Goal: Transaction & Acquisition: Purchase product/service

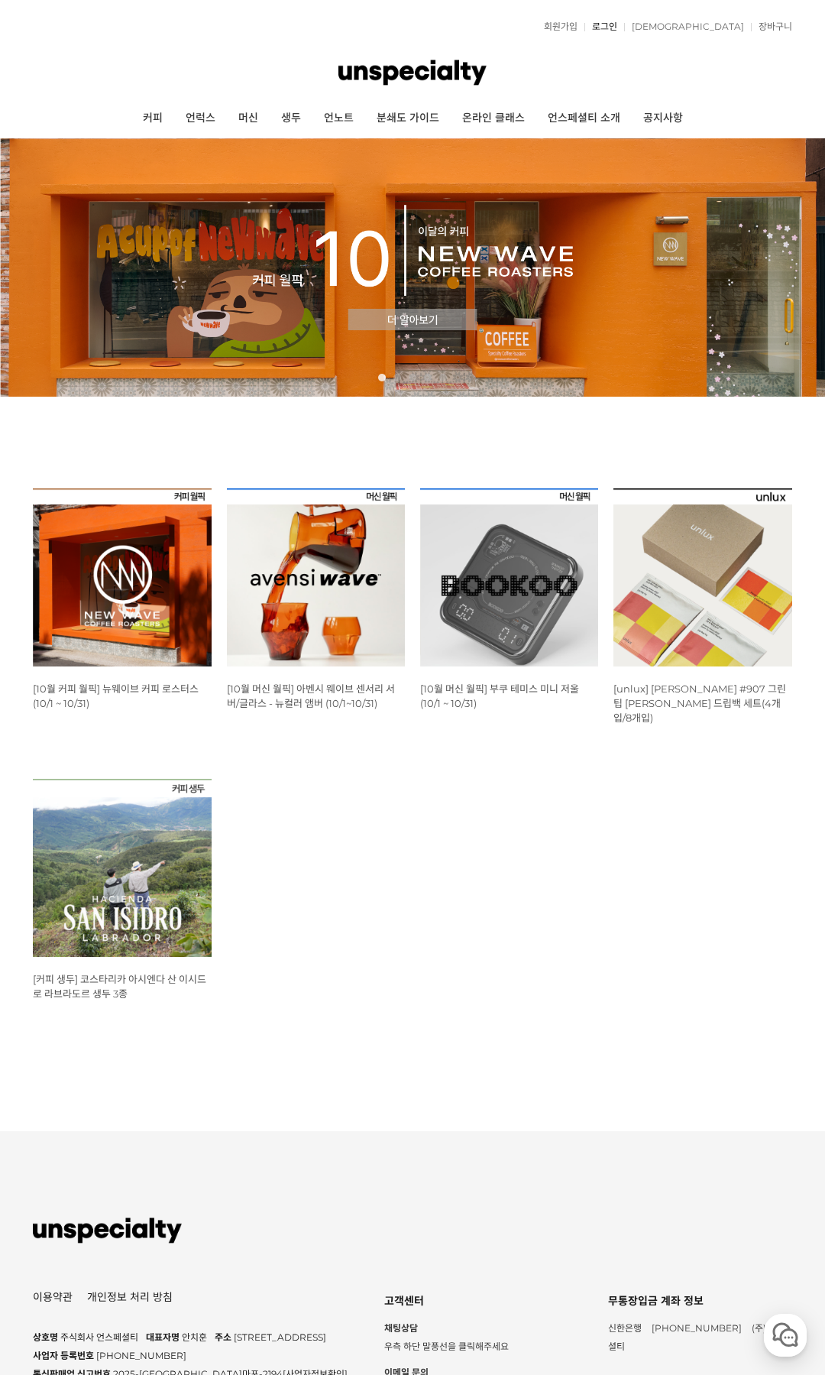
click at [617, 28] on link "로그인" at bounding box center [601, 26] width 33 height 9
click at [617, 30] on link "로그인" at bounding box center [601, 26] width 33 height 9
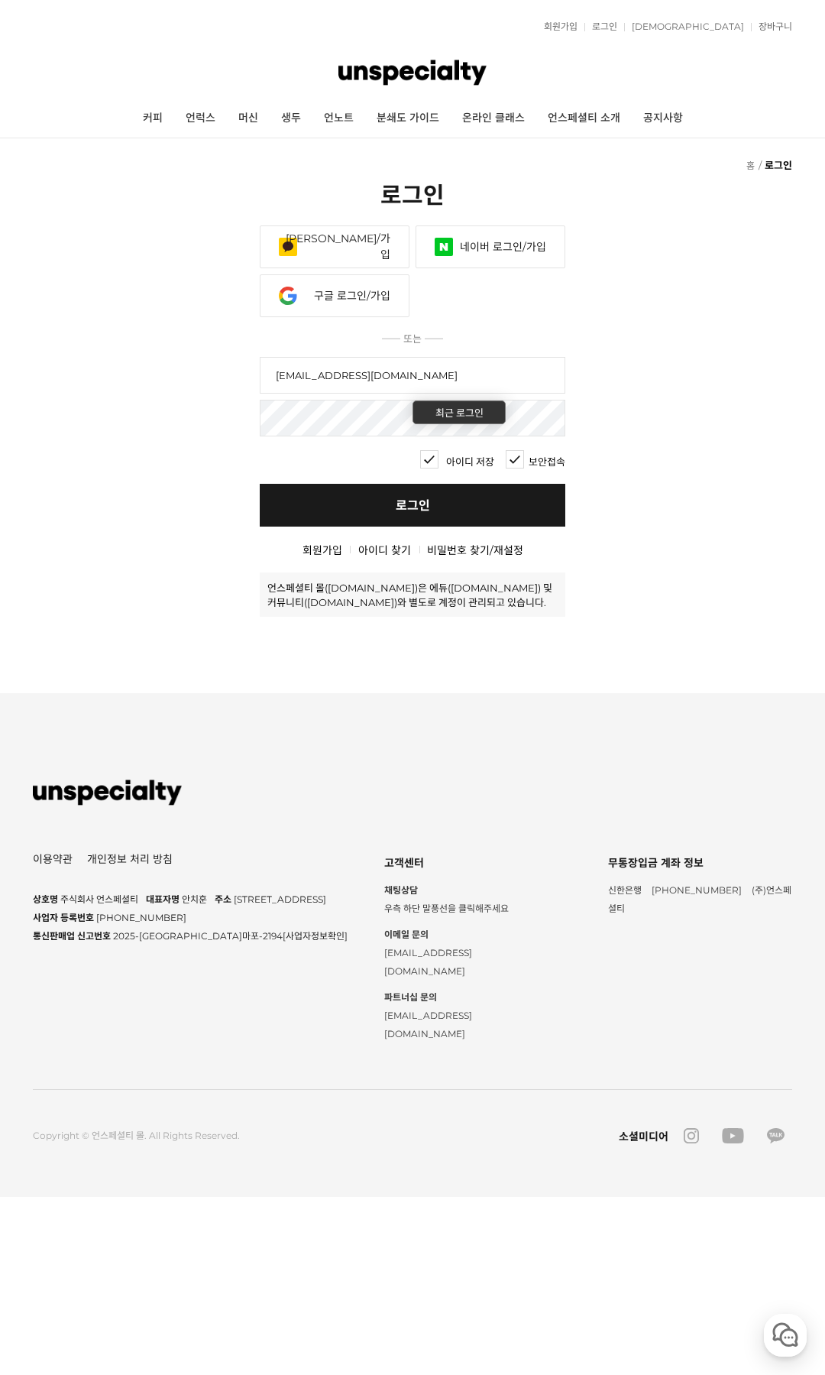
click at [416, 519] on link "로그인" at bounding box center [413, 505] width 306 height 43
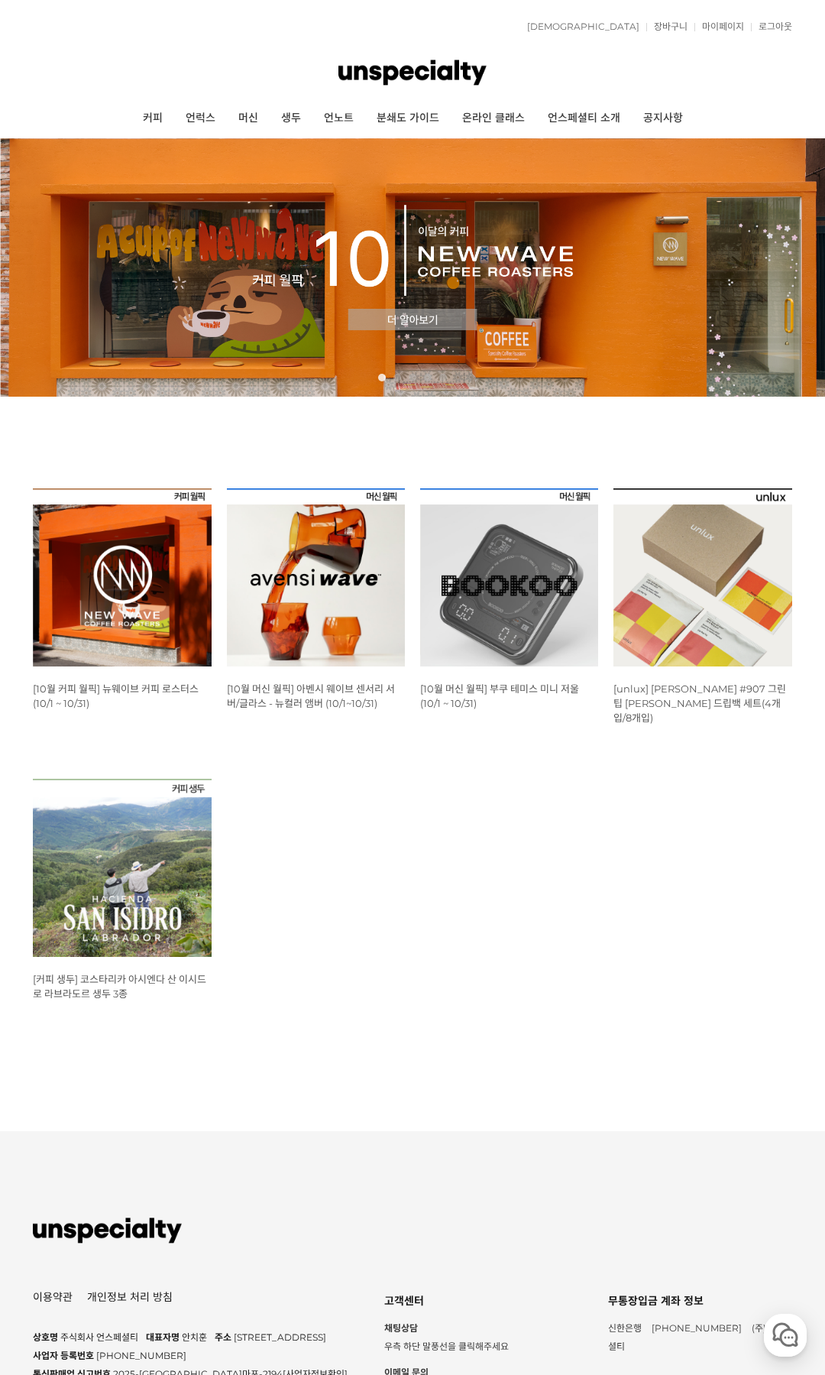
click at [147, 555] on img at bounding box center [122, 577] width 178 height 178
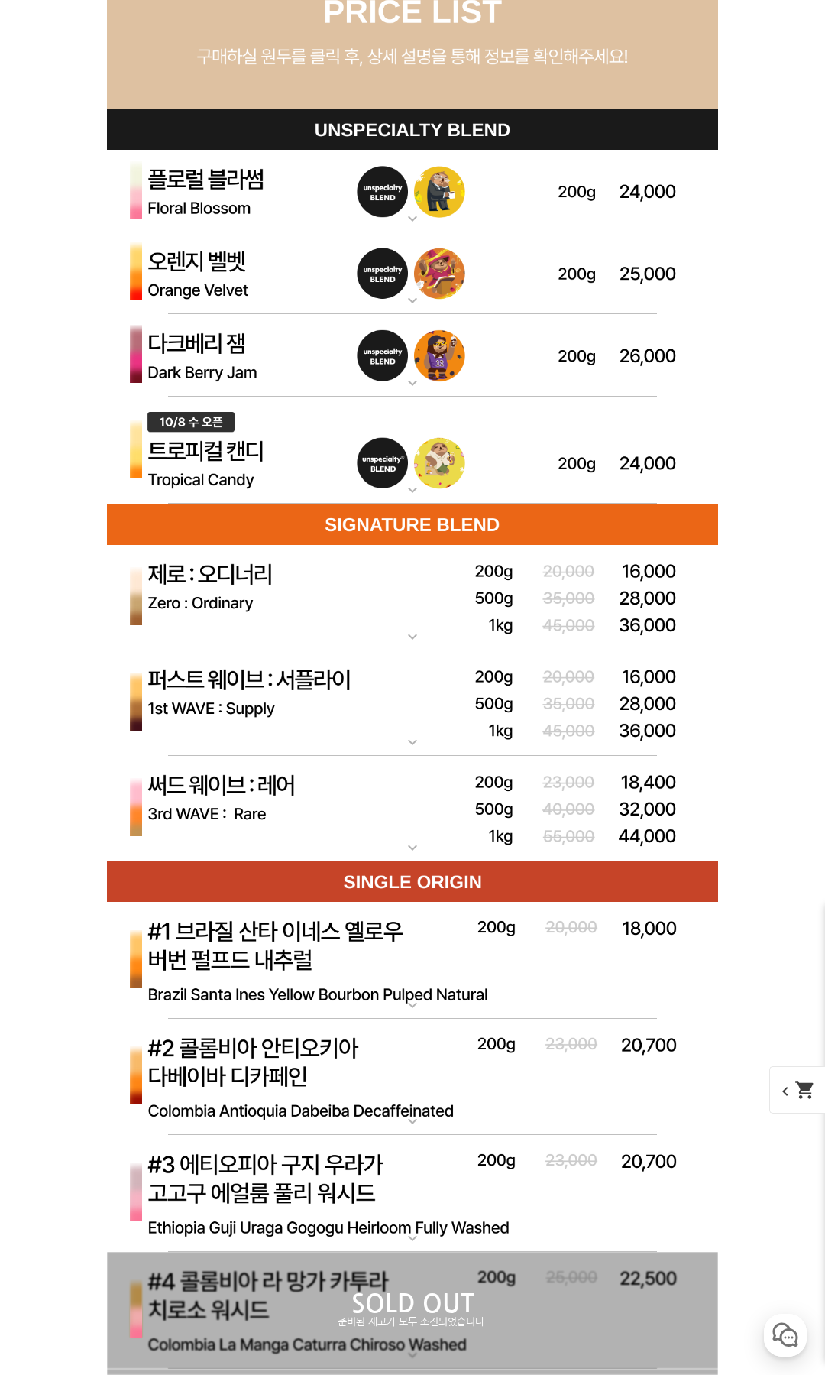
scroll to position [3610, 0]
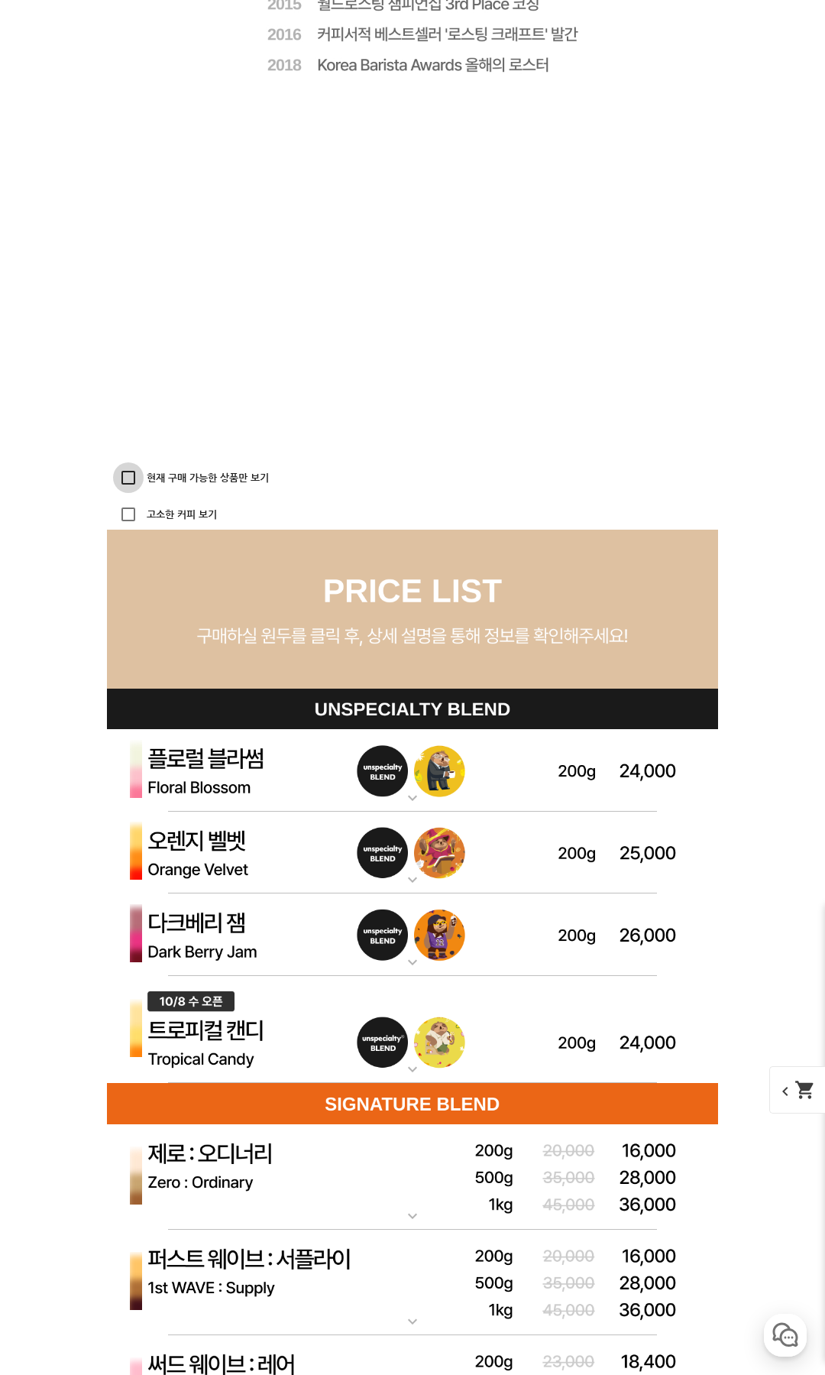
click at [128, 479] on input "현재 구매 가능한 상품만 보기" at bounding box center [128, 477] width 31 height 31
checkbox input "true"
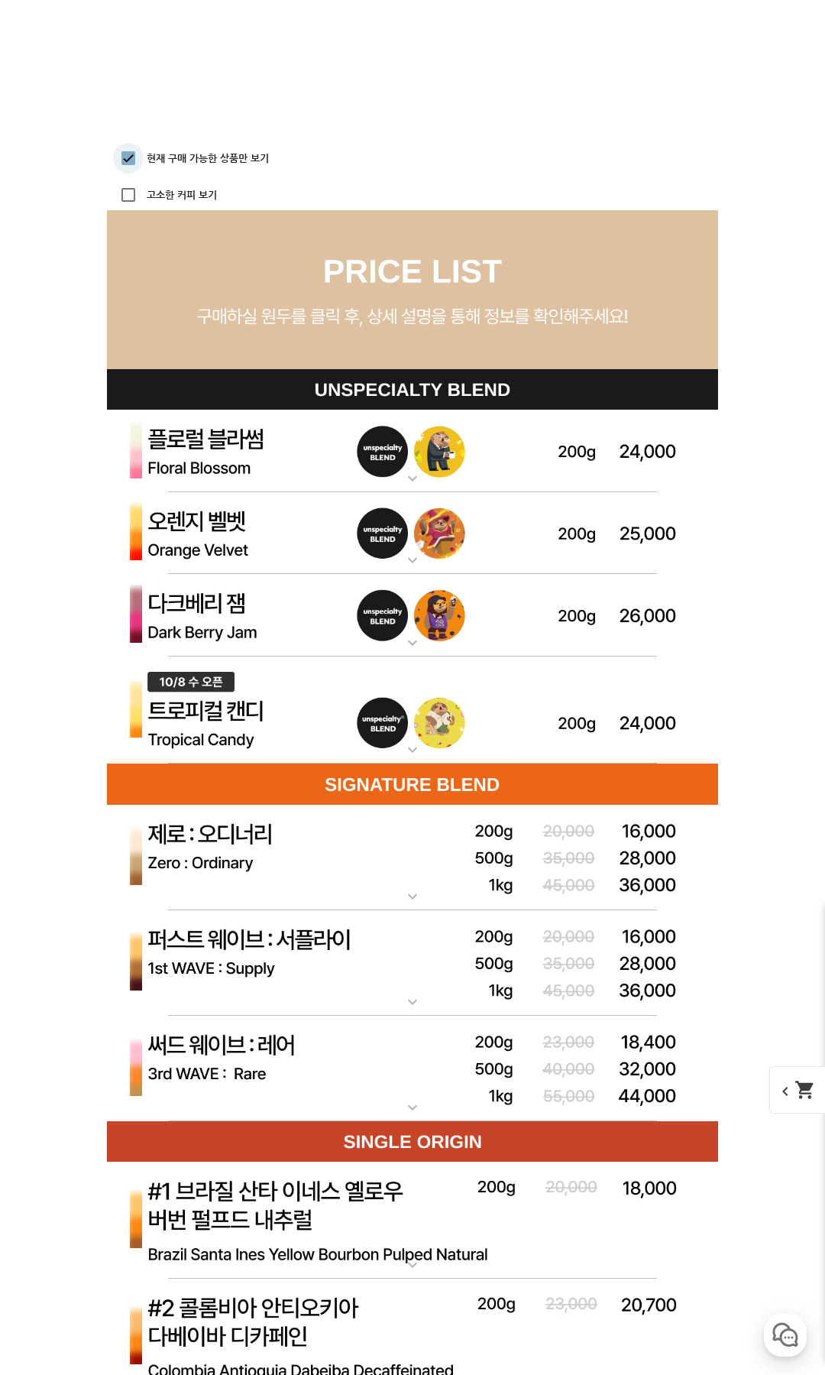
scroll to position [4008, 0]
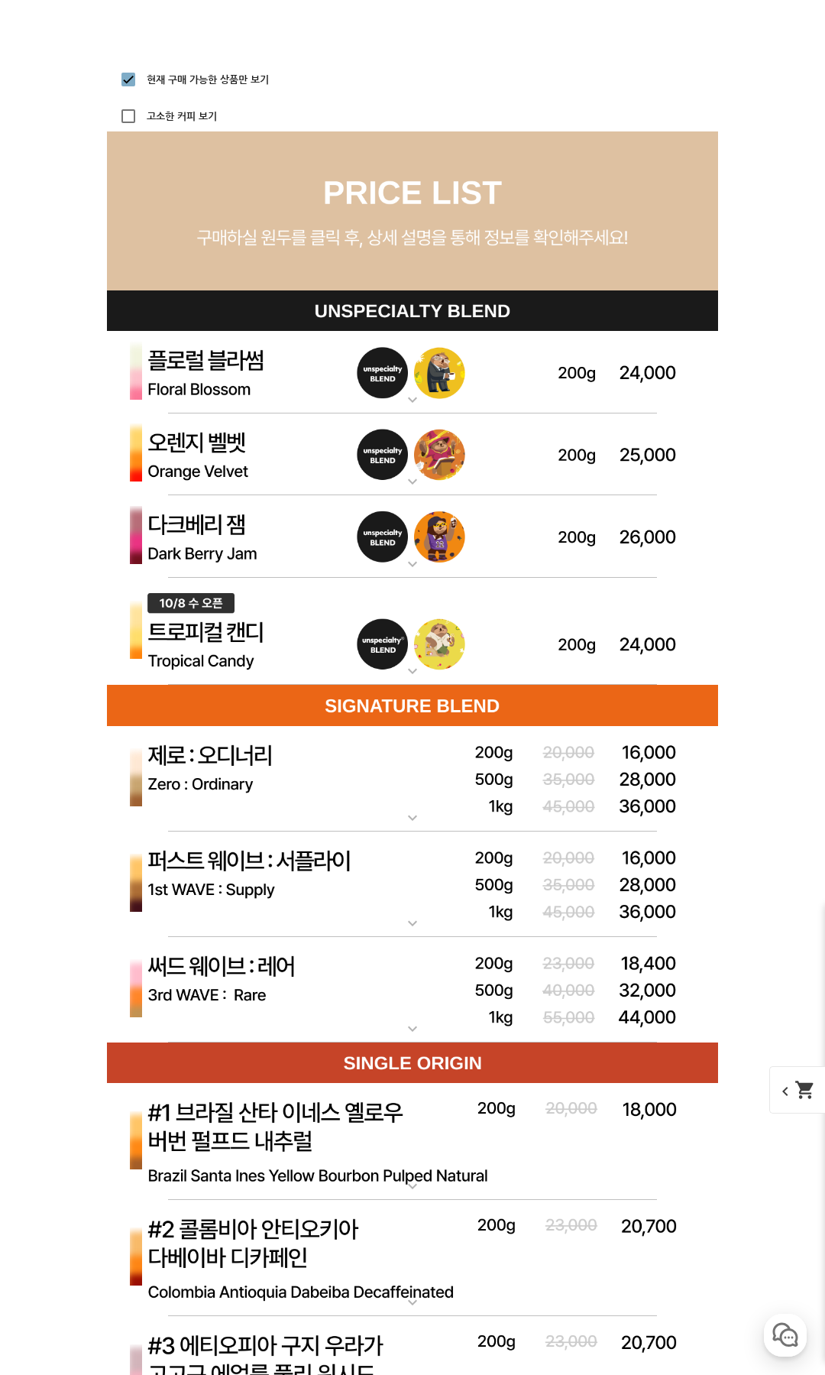
click at [222, 636] on img at bounding box center [412, 632] width 611 height 109
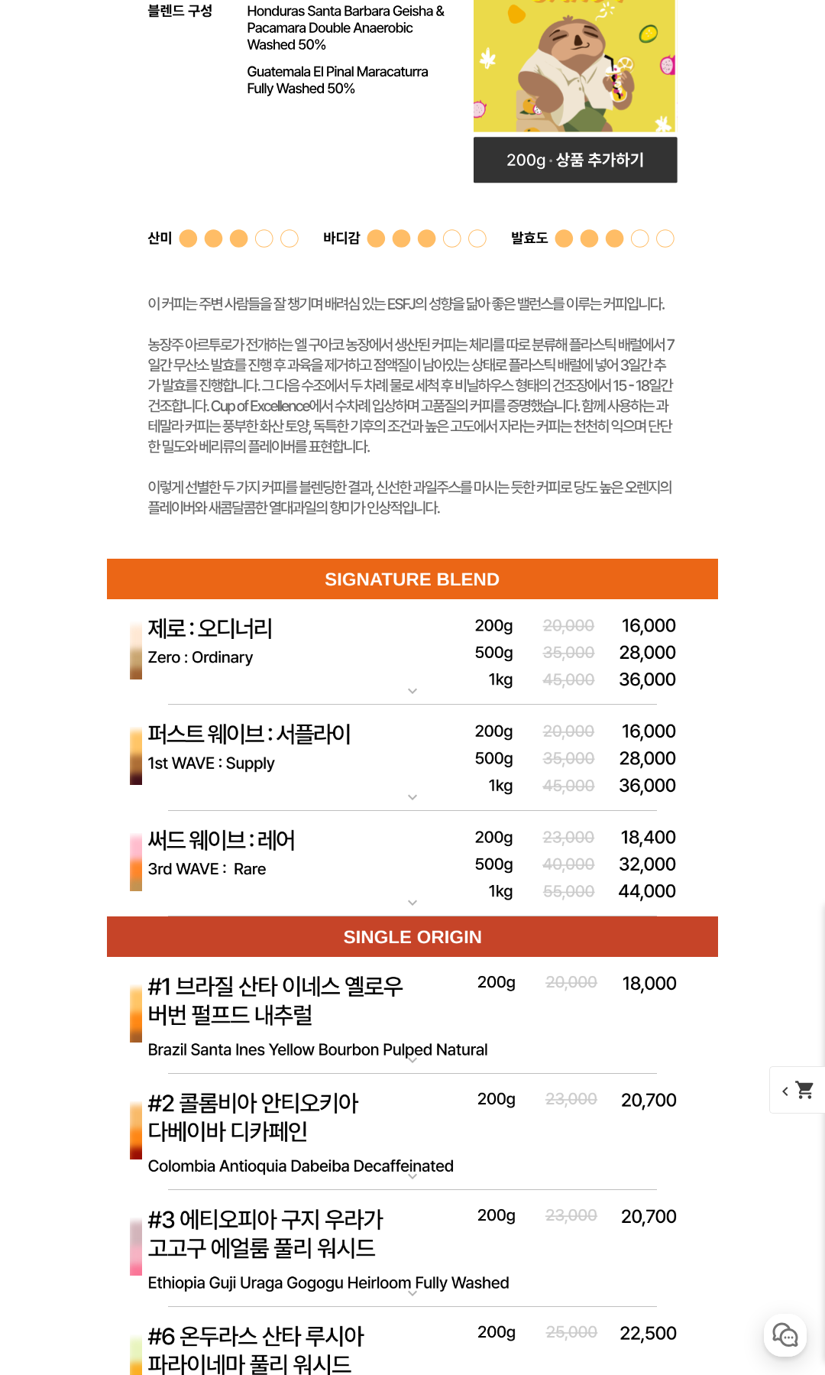
scroll to position [4961, 0]
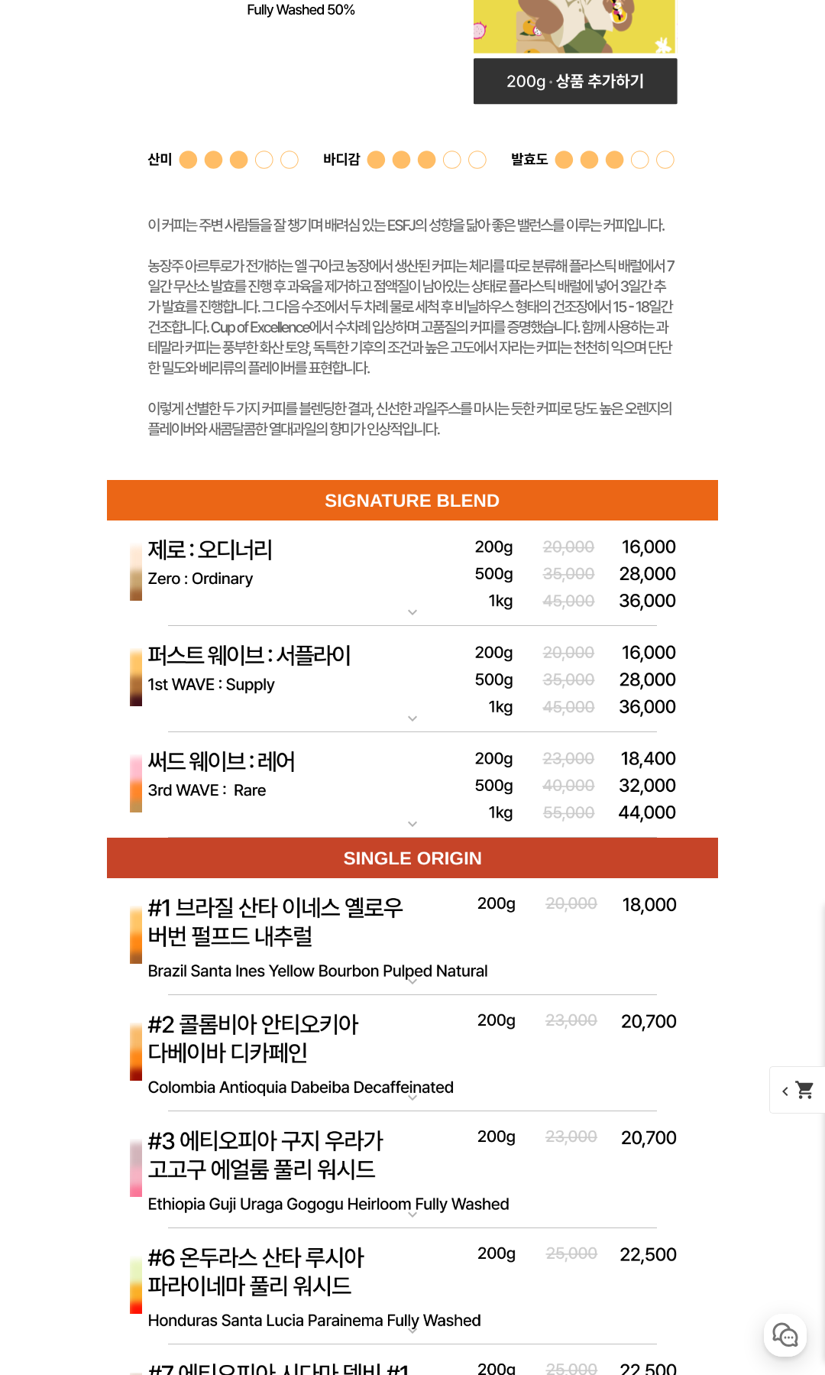
click at [254, 664] on img at bounding box center [412, 679] width 611 height 106
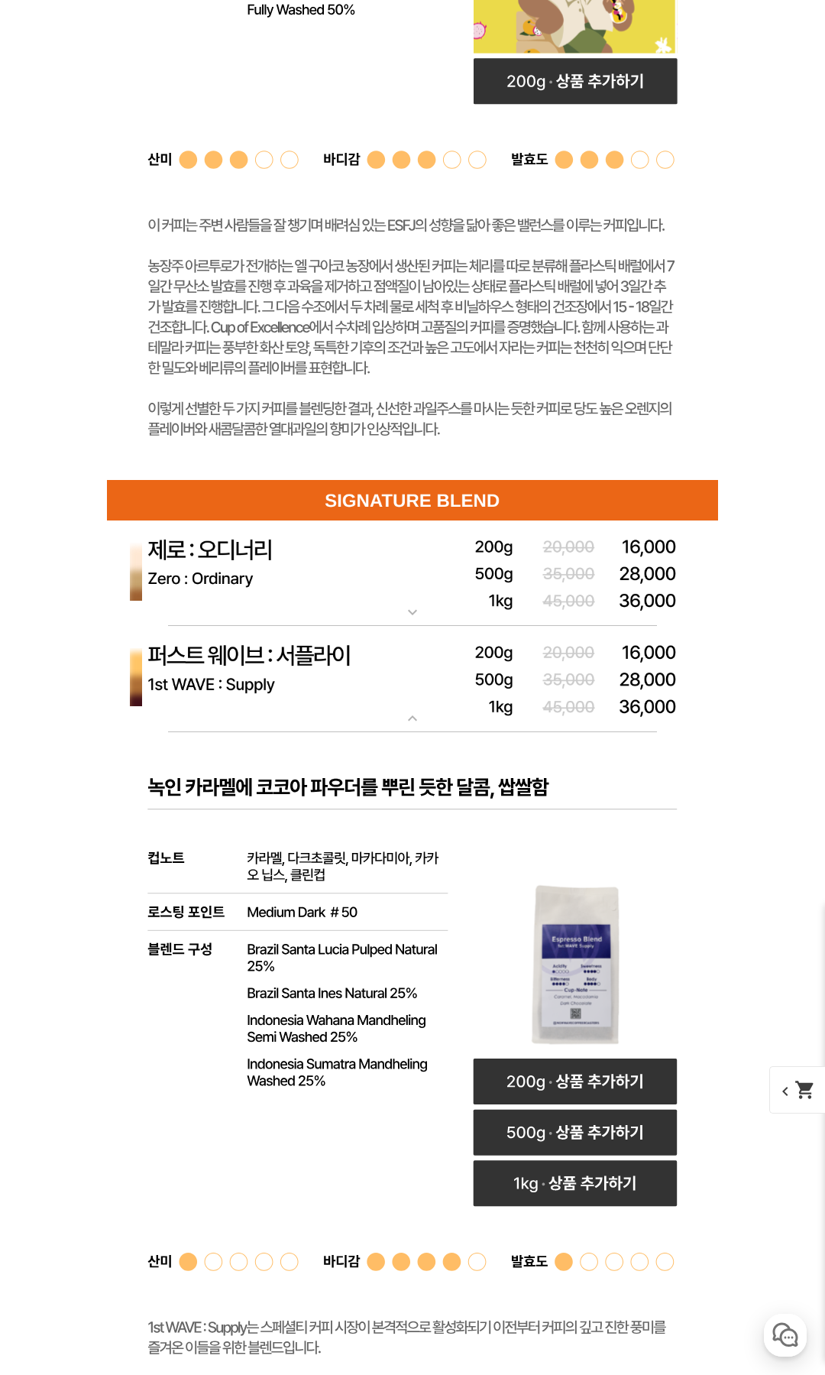
click at [251, 665] on img at bounding box center [412, 679] width 611 height 106
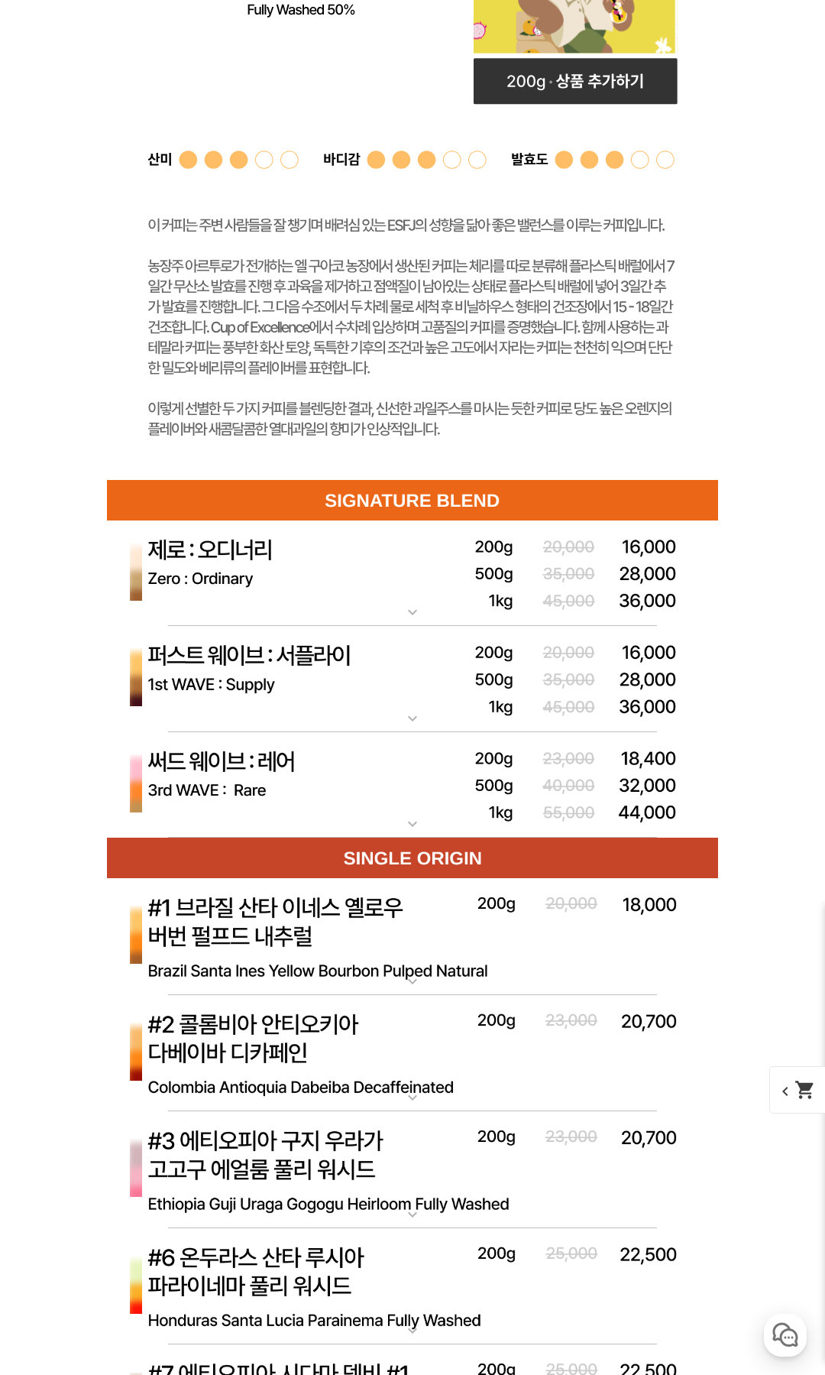
click at [244, 538] on img at bounding box center [412, 573] width 611 height 106
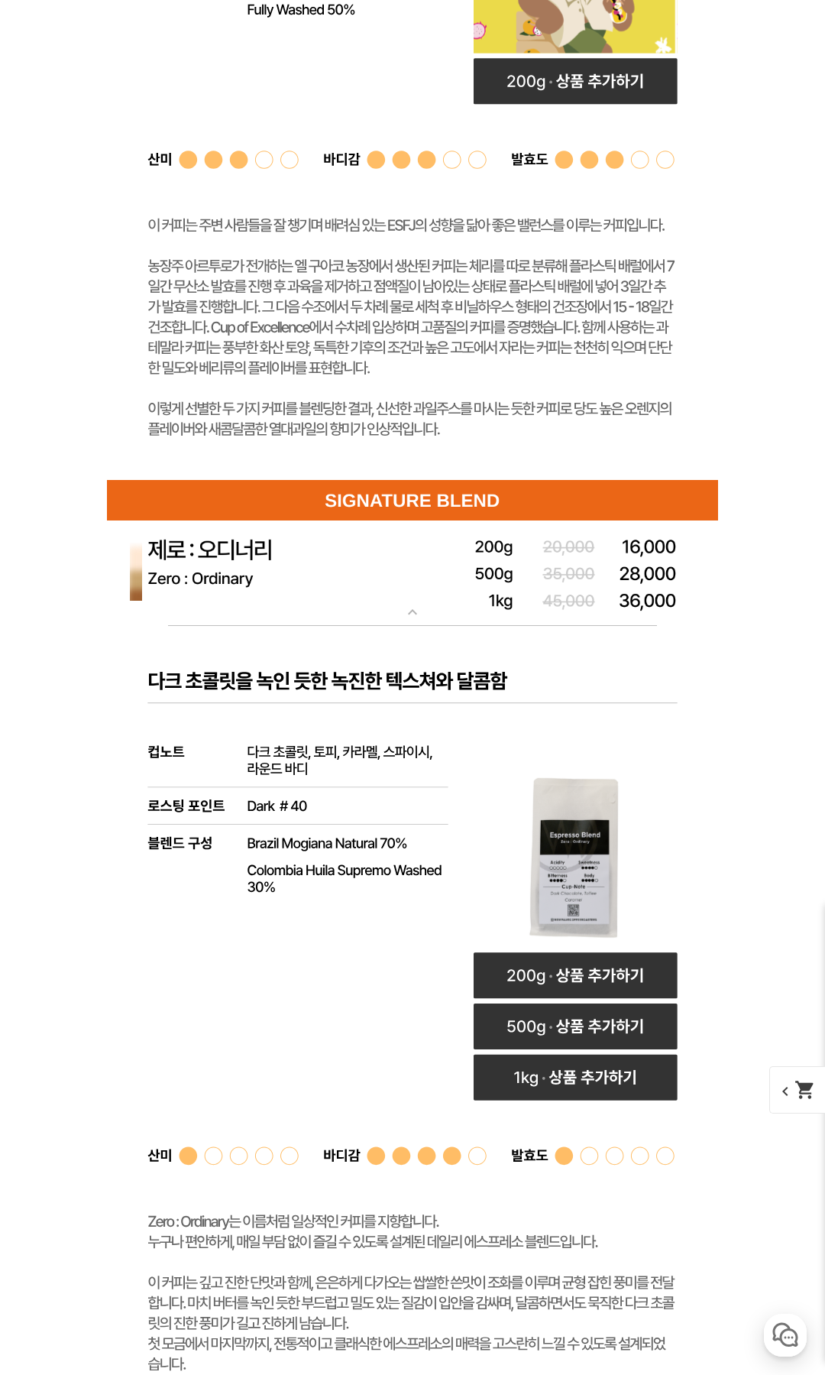
click at [238, 550] on img at bounding box center [412, 573] width 611 height 106
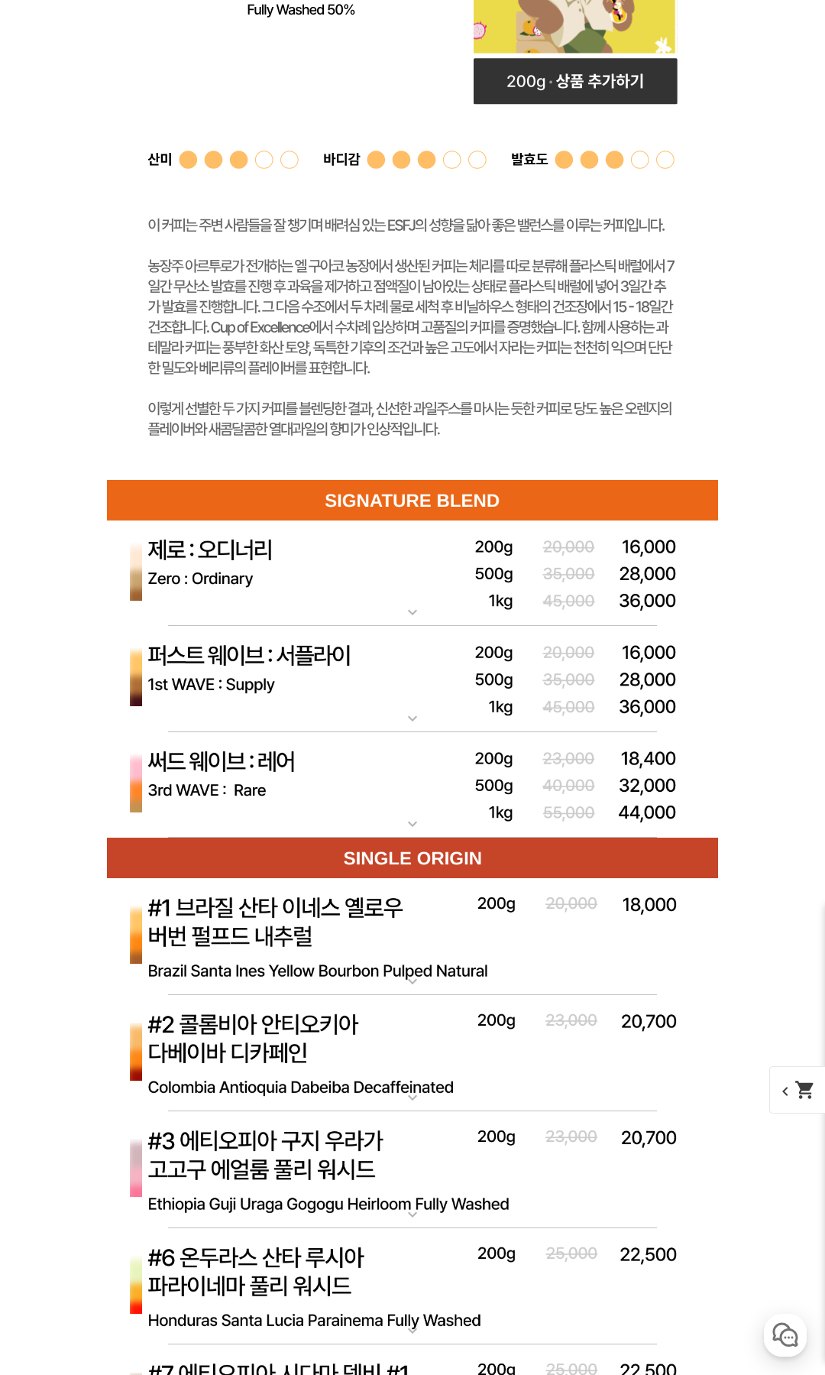
click at [261, 757] on img at bounding box center [412, 785] width 611 height 106
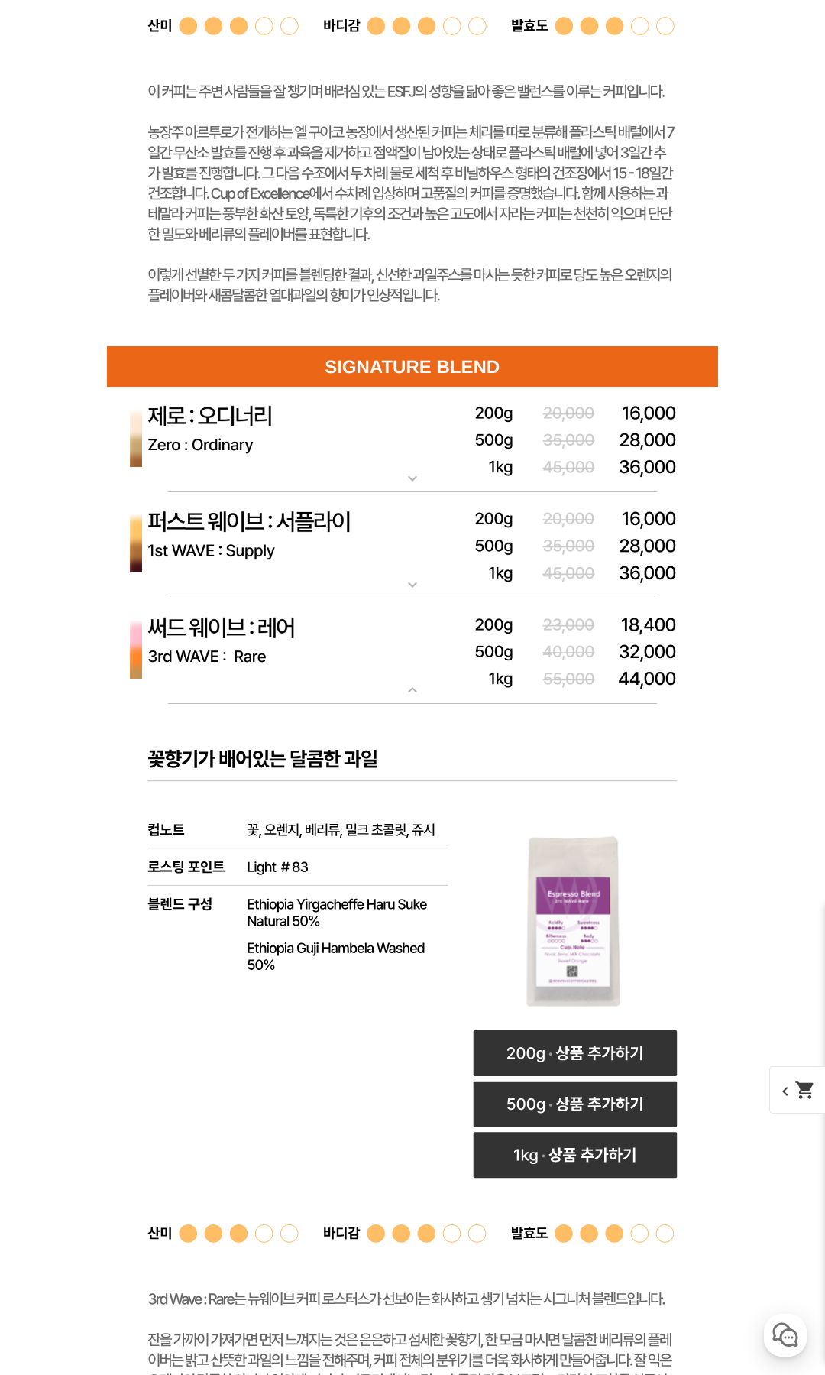
scroll to position [5174, 0]
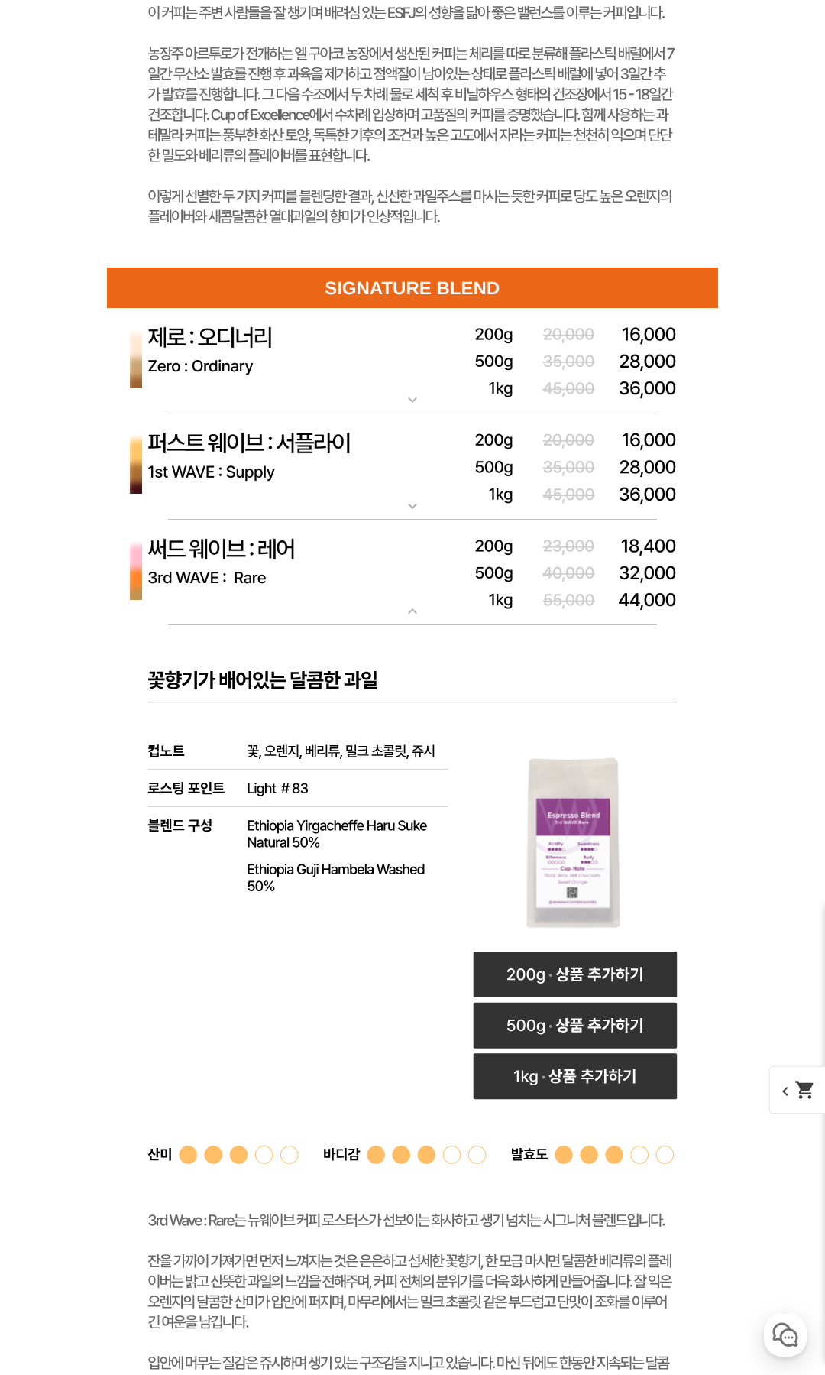
click at [225, 554] on img at bounding box center [412, 573] width 611 height 106
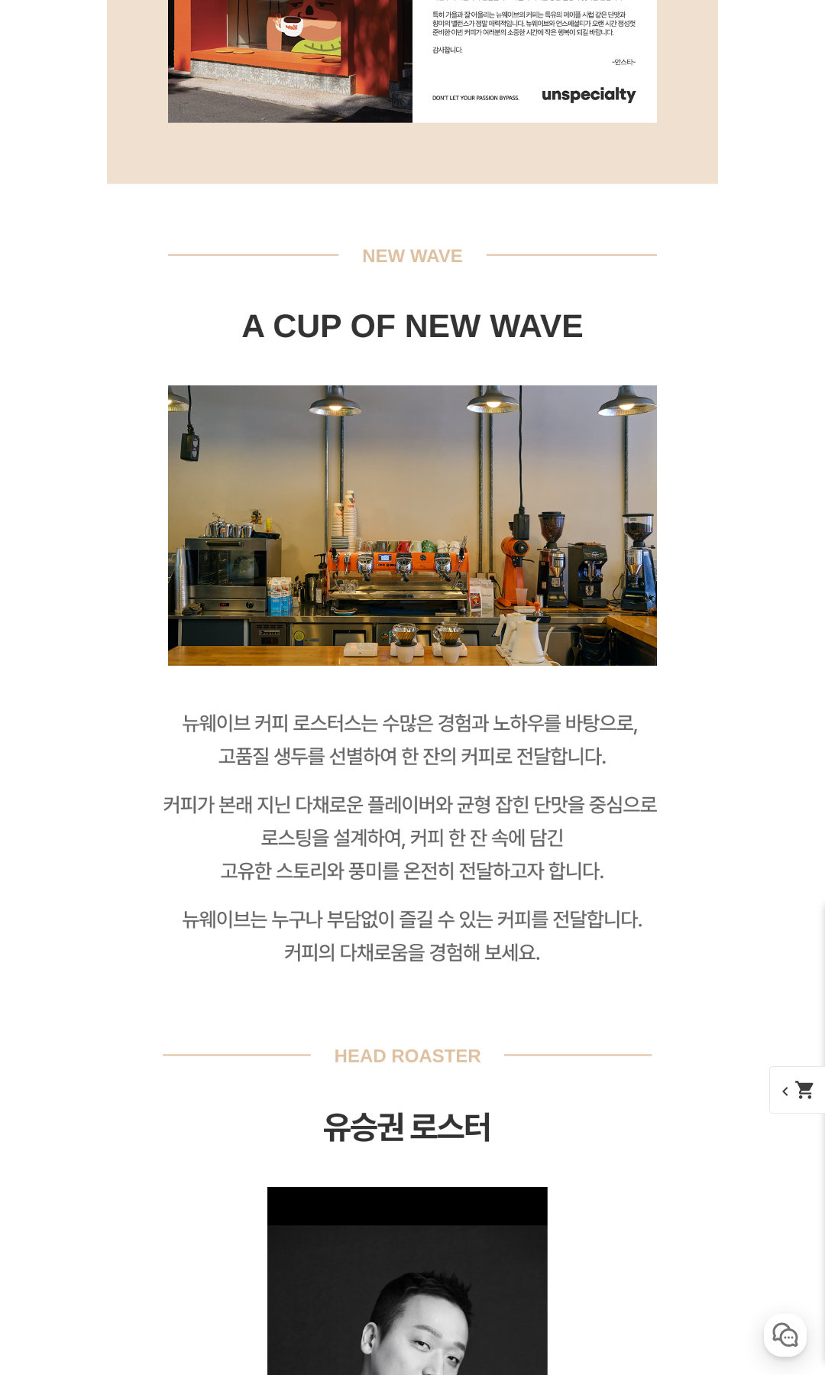
scroll to position [0, 0]
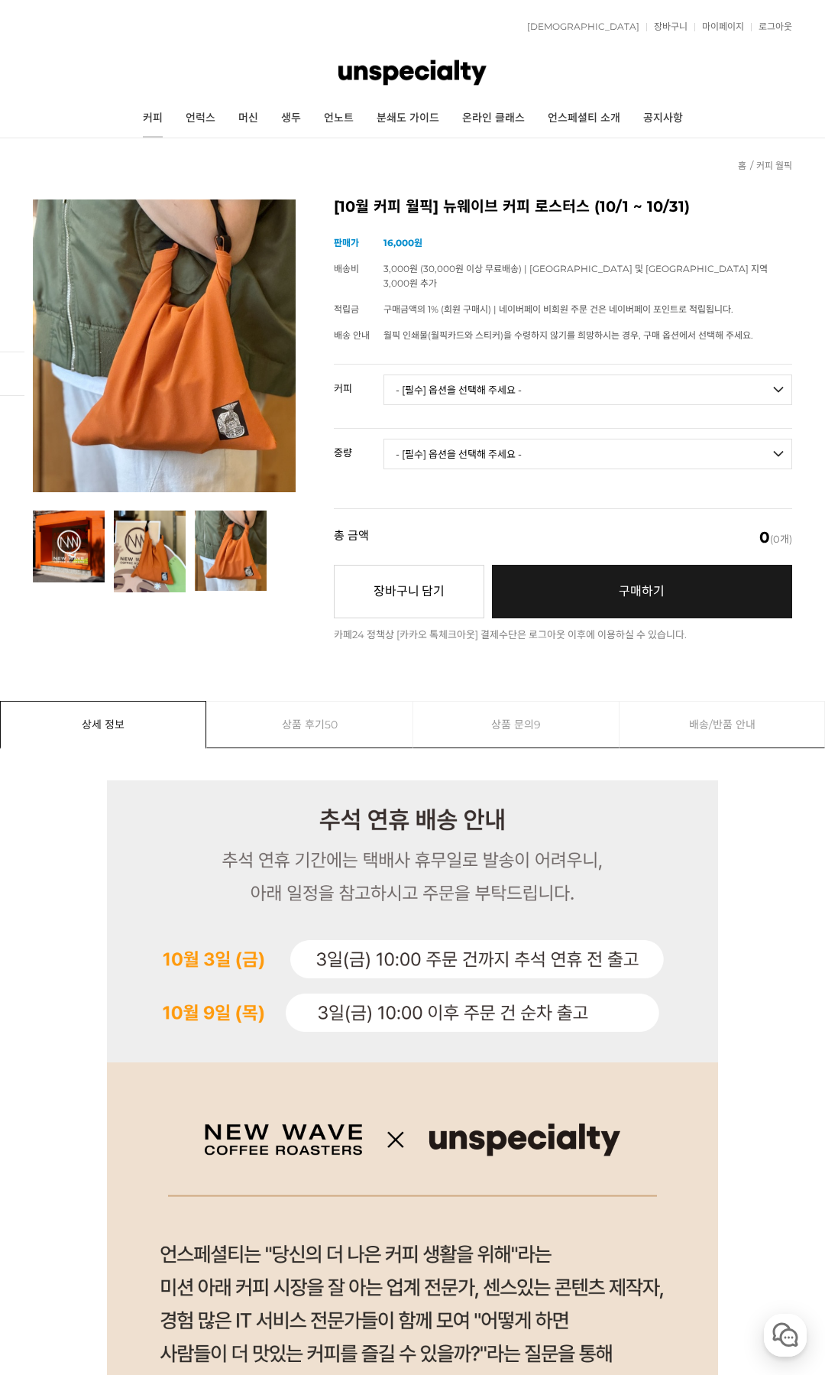
click at [161, 122] on link "커피" at bounding box center [152, 118] width 43 height 38
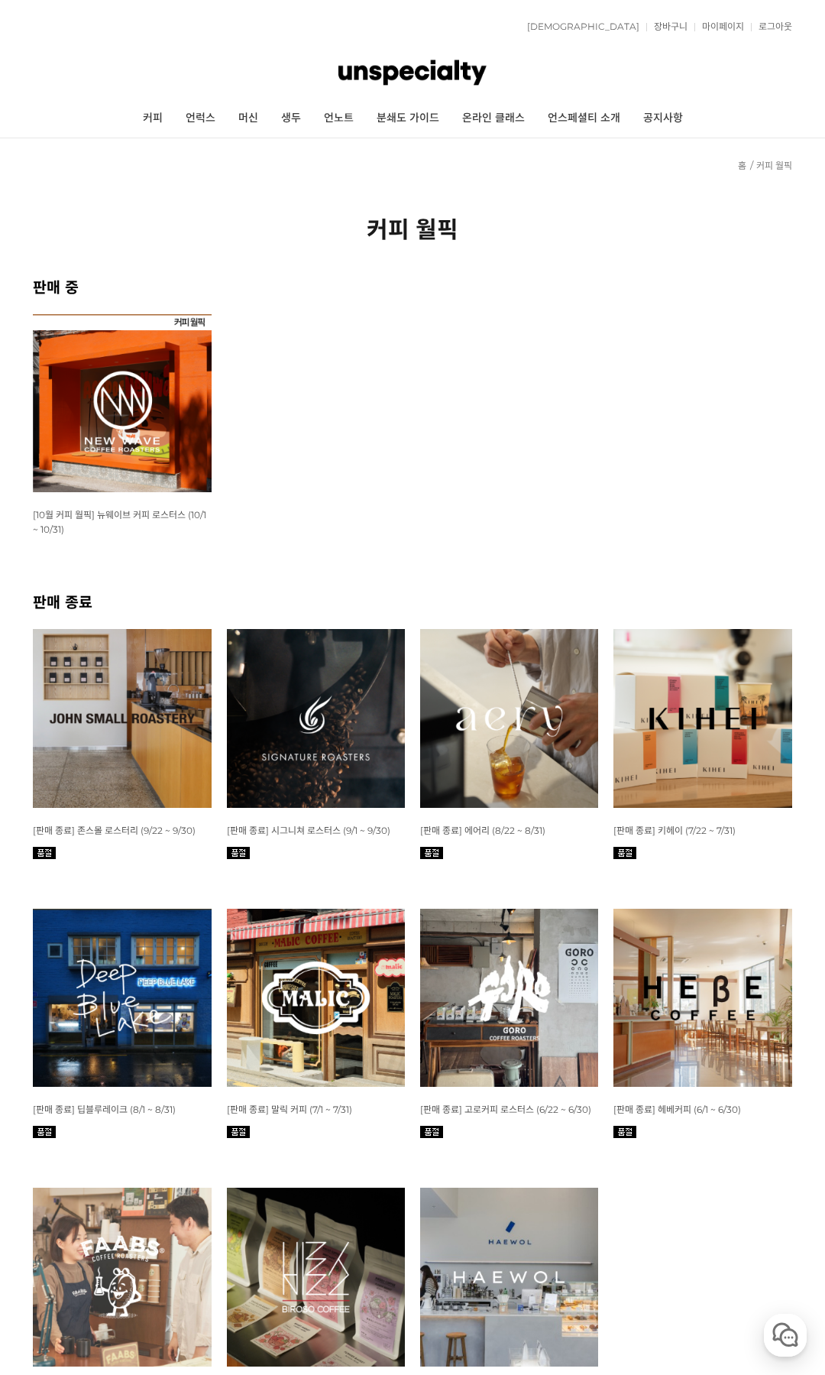
click at [157, 346] on img at bounding box center [122, 403] width 178 height 178
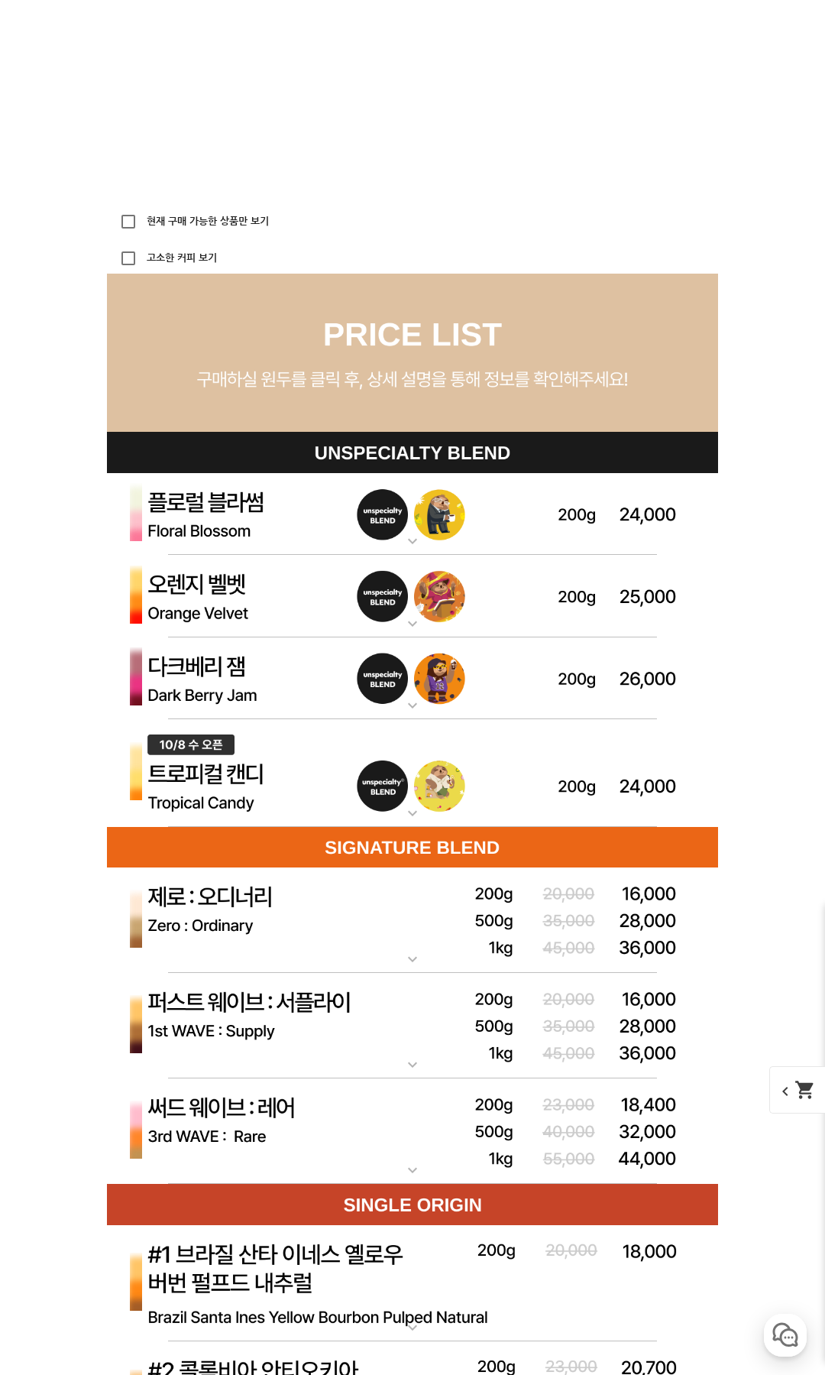
scroll to position [3914, 0]
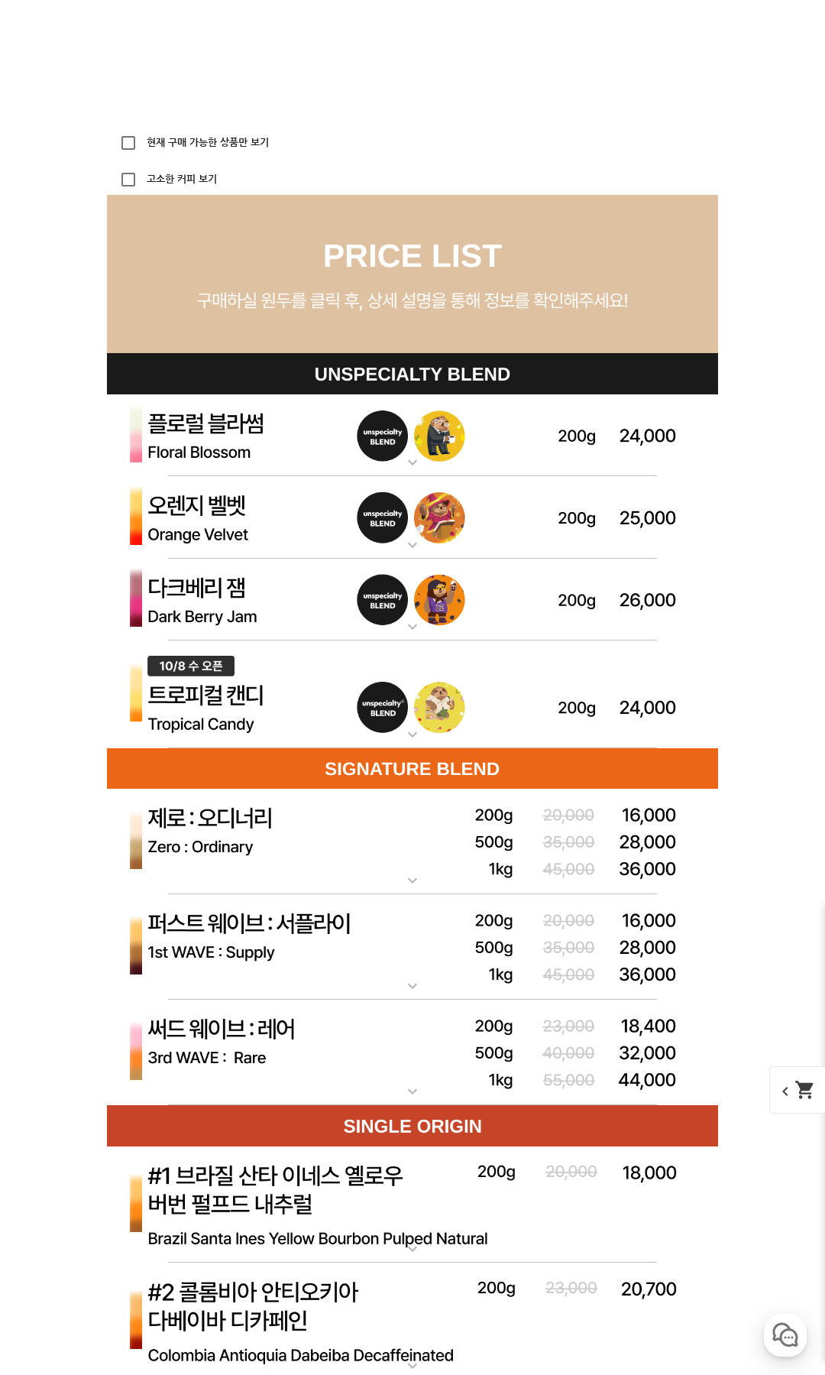
click at [224, 432] on img at bounding box center [412, 435] width 611 height 83
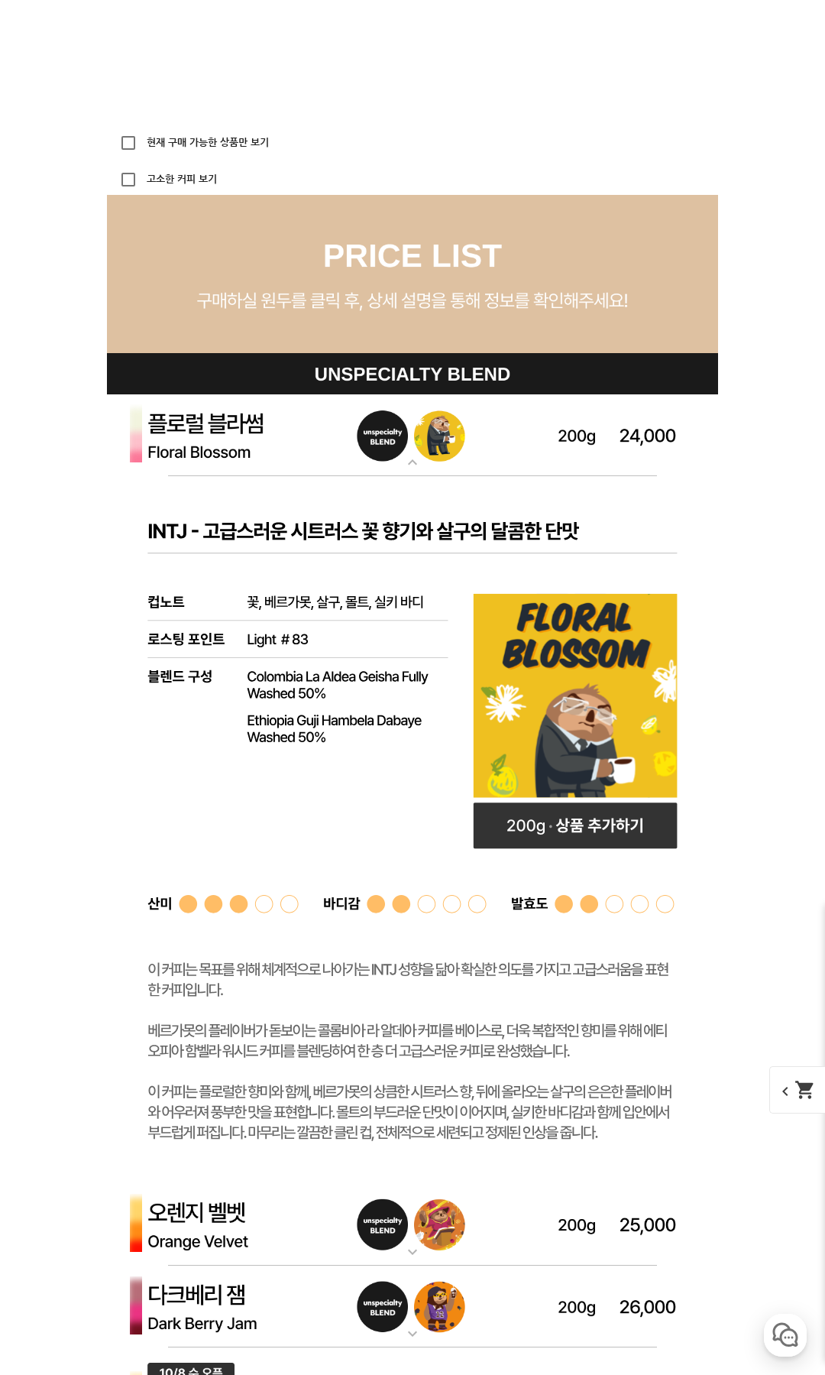
click at [232, 433] on img at bounding box center [412, 435] width 611 height 83
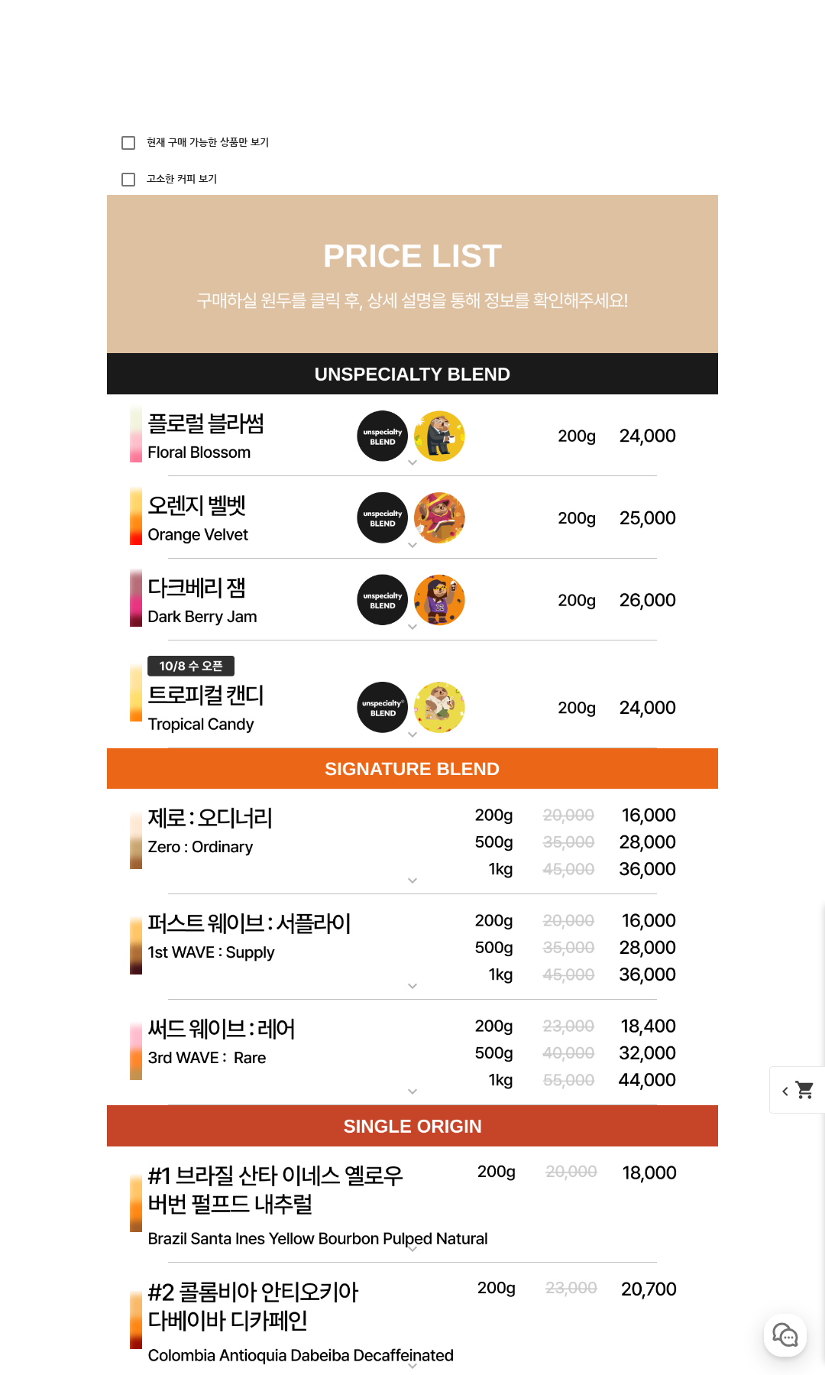
click at [211, 535] on img at bounding box center [412, 517] width 611 height 83
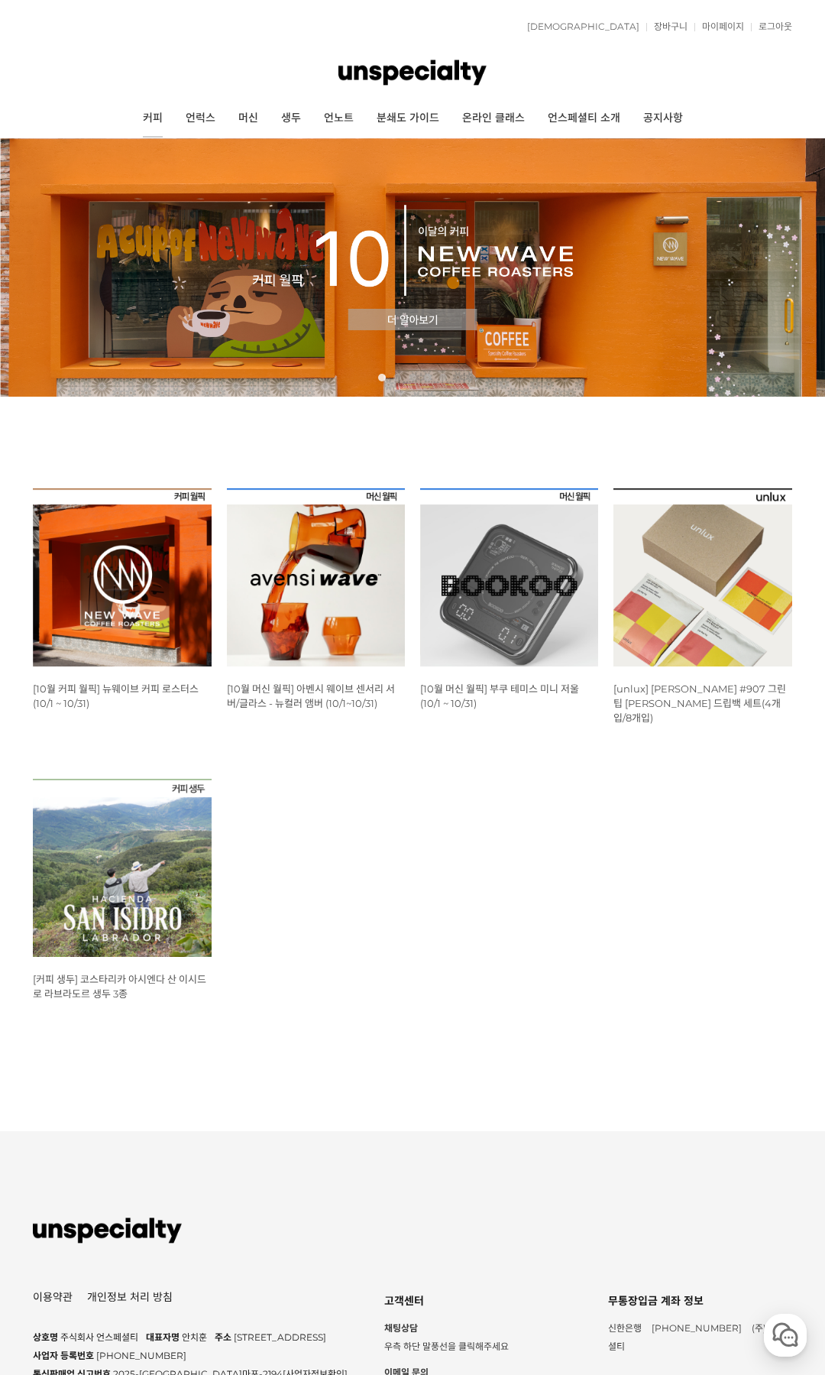
click at [149, 119] on link "커피" at bounding box center [152, 118] width 43 height 38
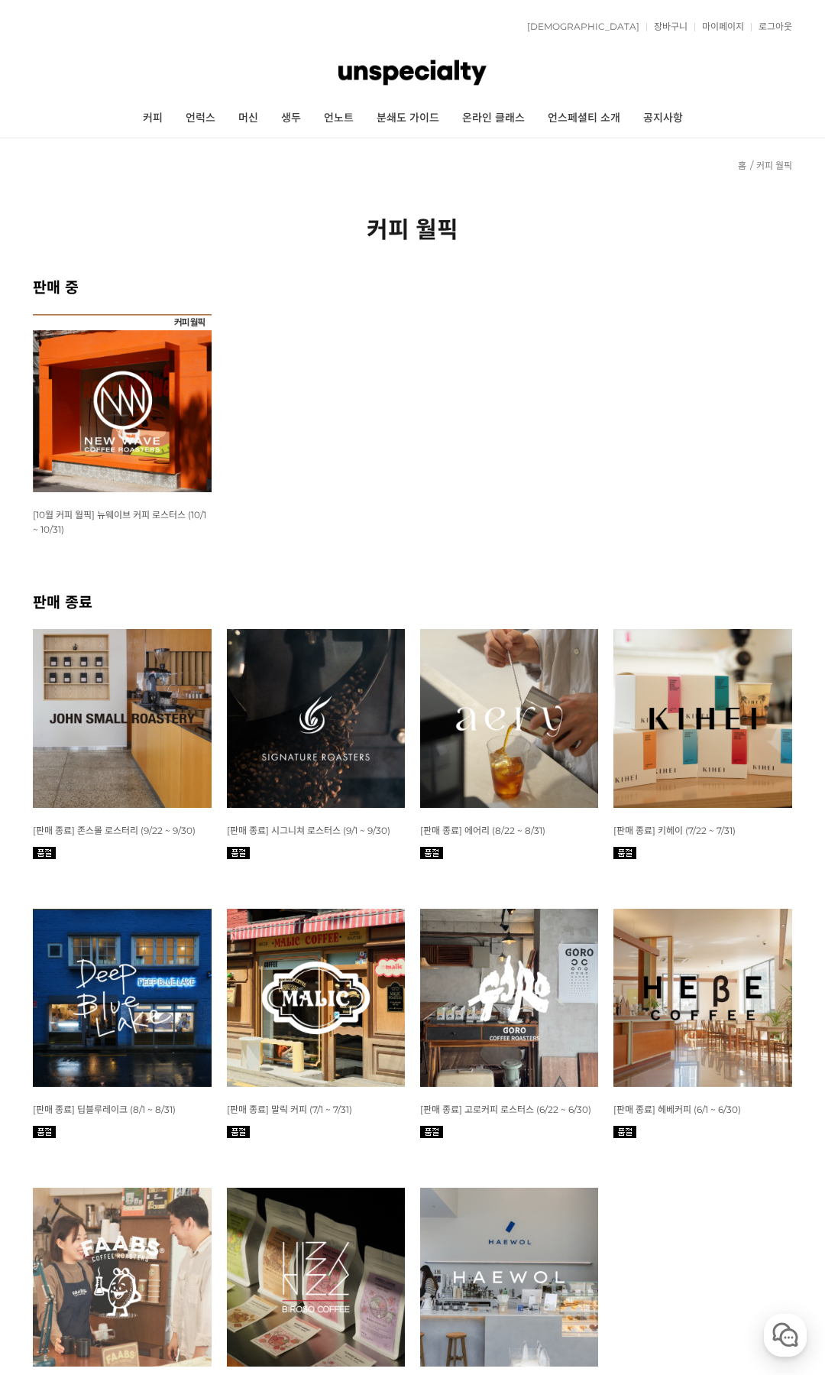
click at [106, 706] on img at bounding box center [122, 718] width 178 height 178
click at [126, 415] on img at bounding box center [122, 403] width 178 height 178
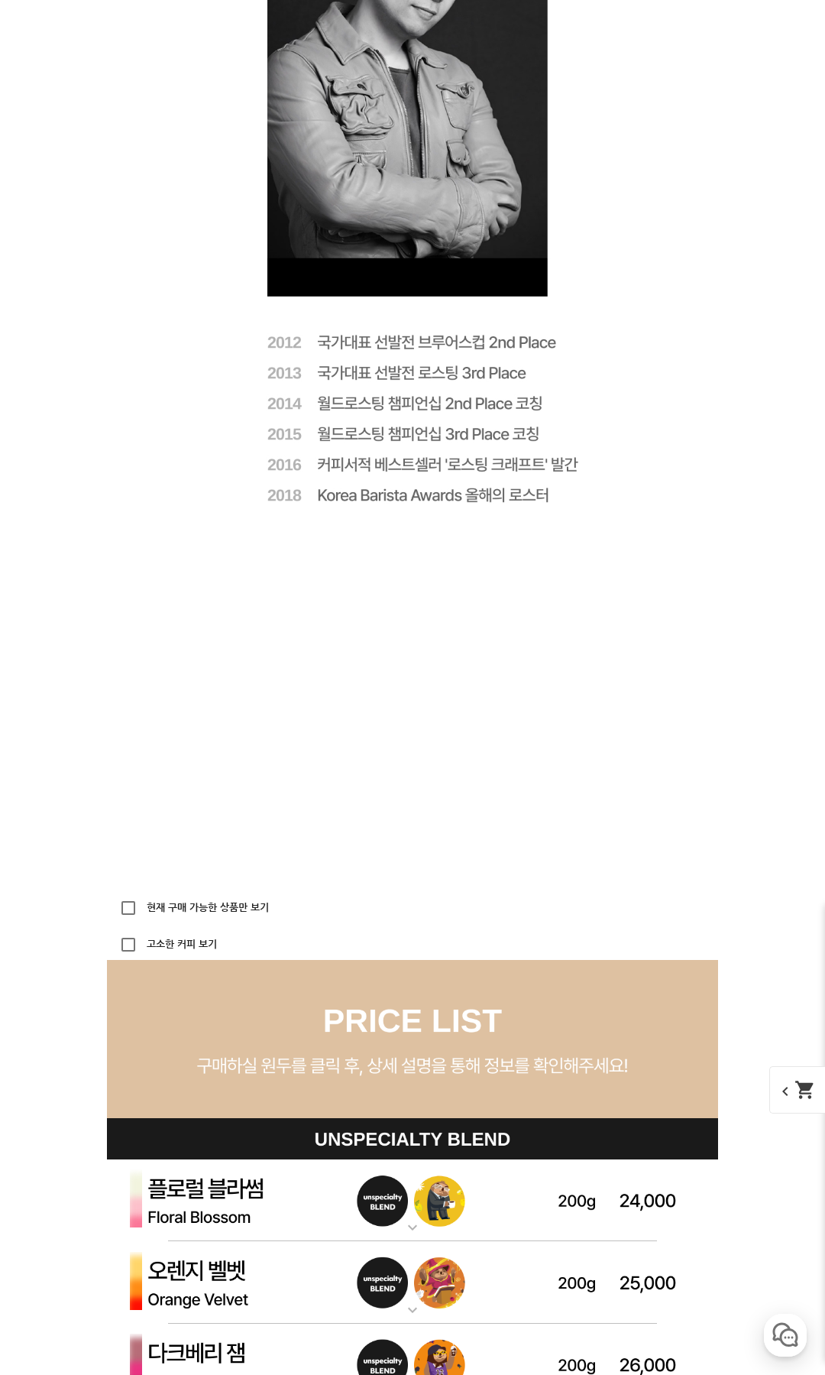
scroll to position [3787, 0]
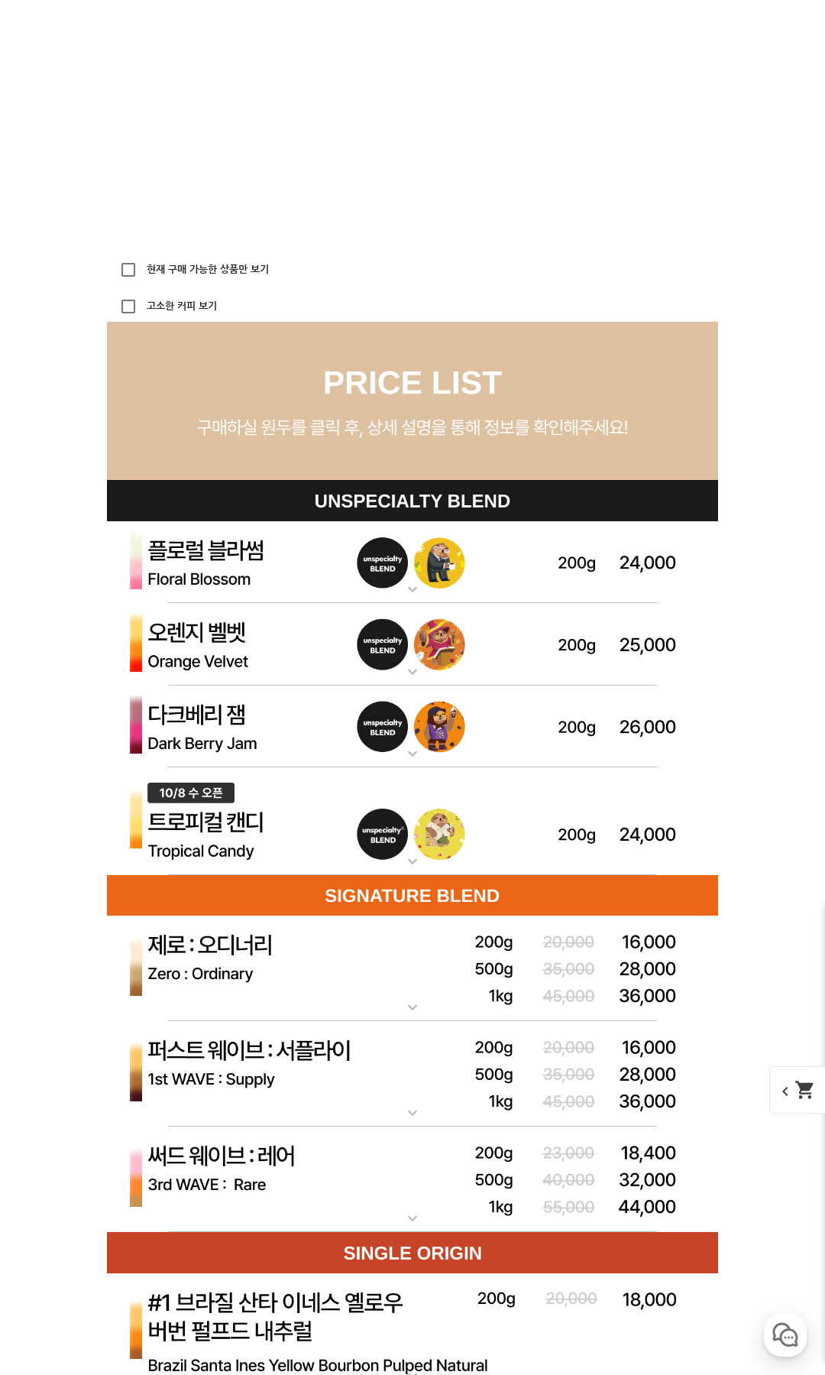
click at [245, 647] on img at bounding box center [412, 644] width 611 height 83
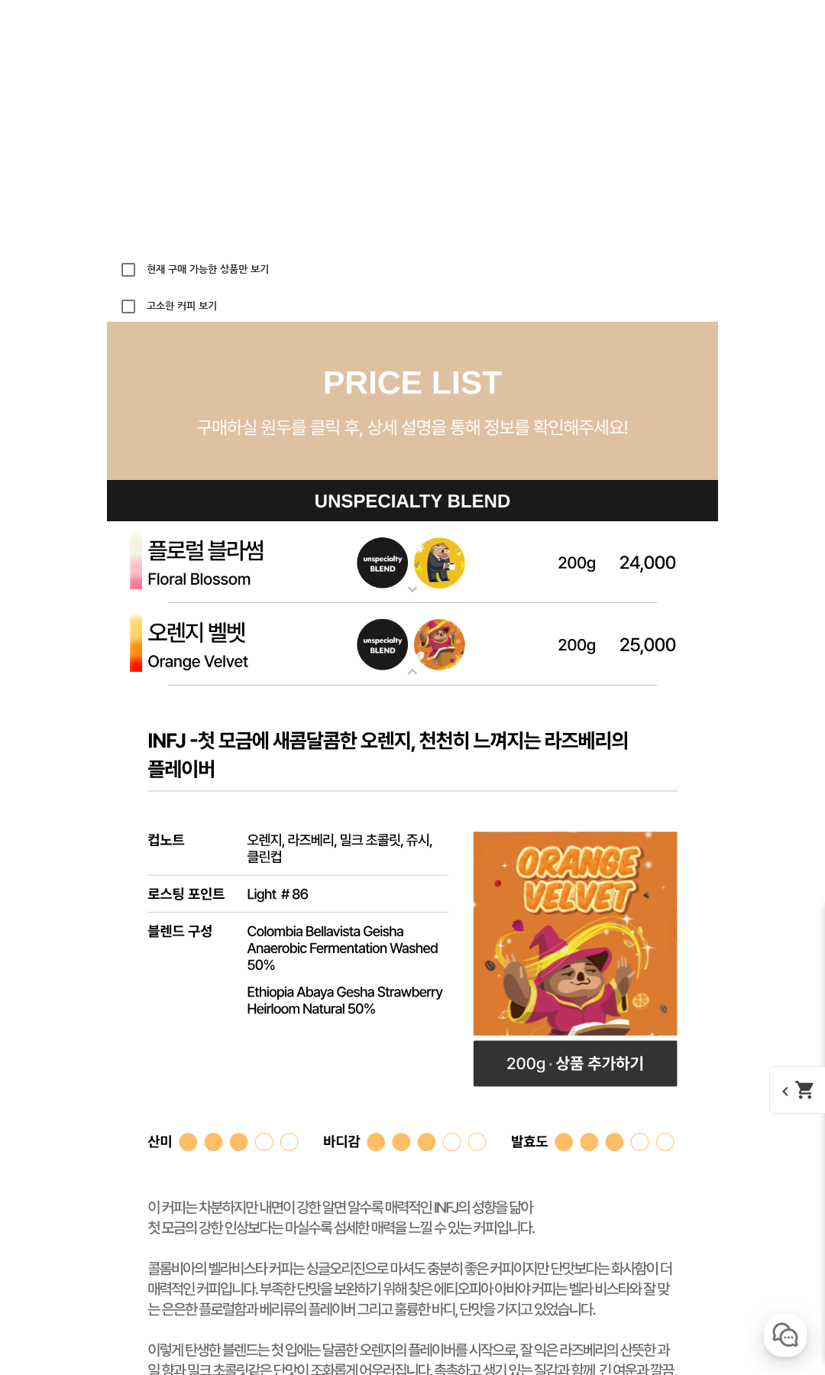
scroll to position [3817, 0]
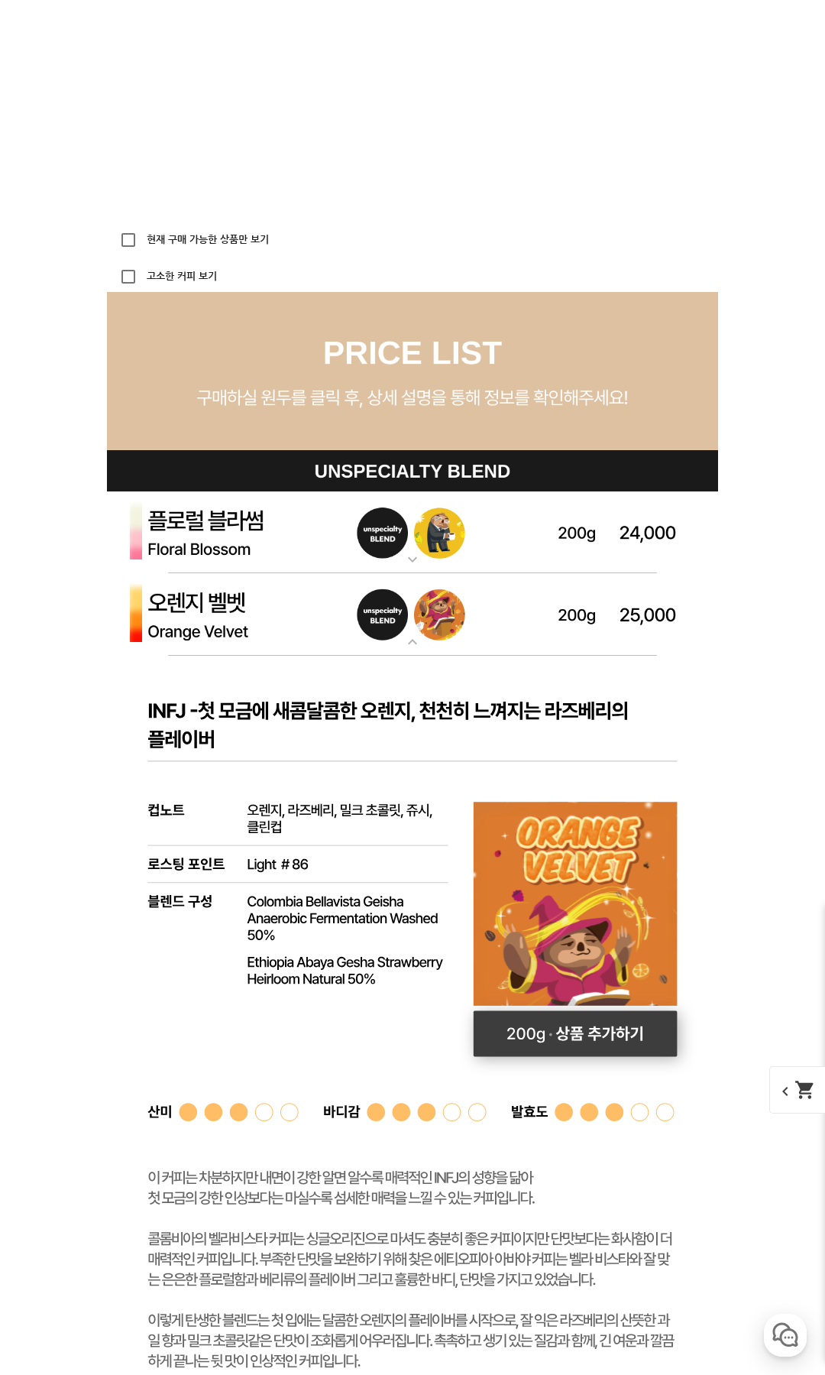
click at [550, 1029] on rect at bounding box center [576, 1033] width 204 height 46
select select "오렌지 벨벳 (언스페셜티 블렌드)"
select select "200g"
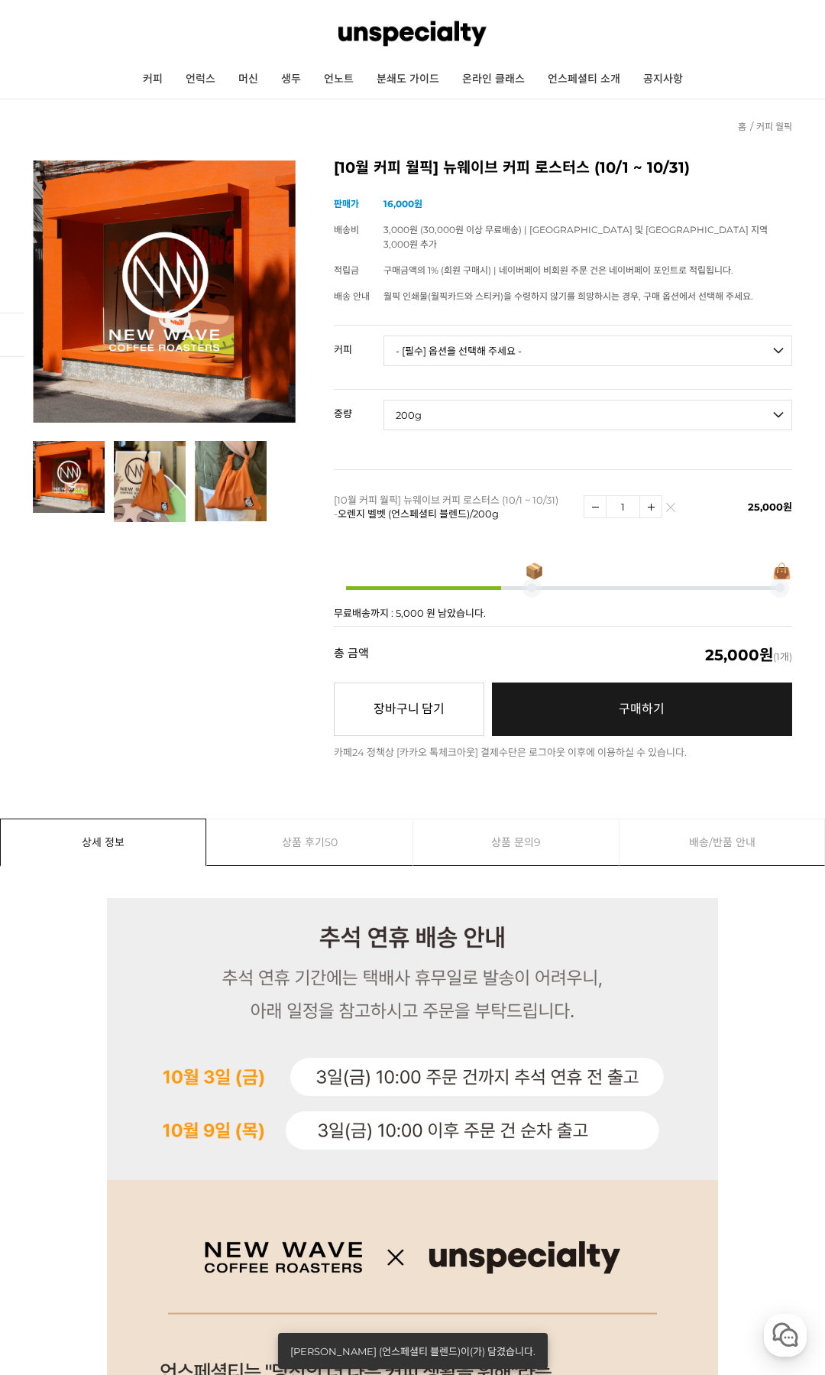
scroll to position [0, 0]
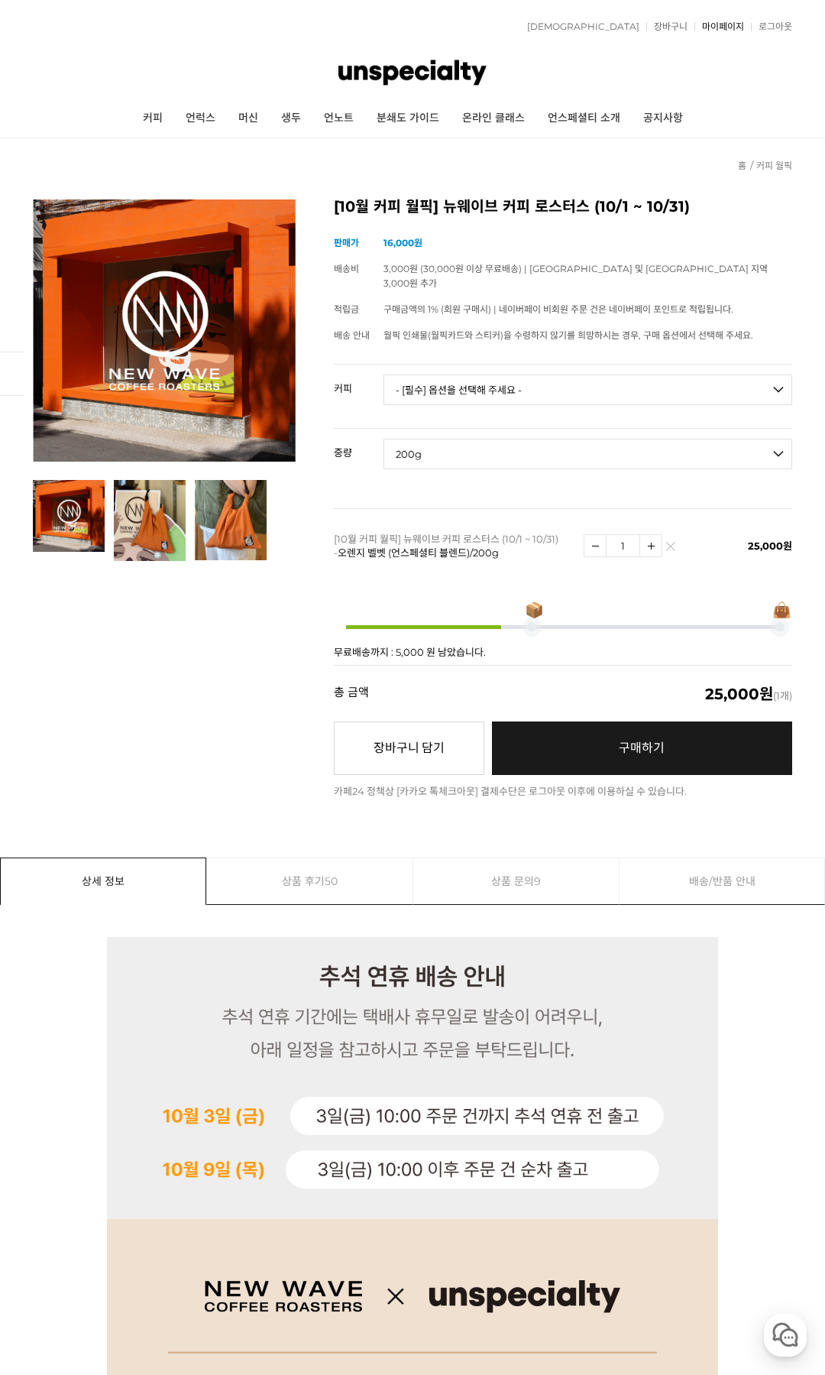
click at [718, 24] on link "마이페이지" at bounding box center [720, 26] width 50 height 9
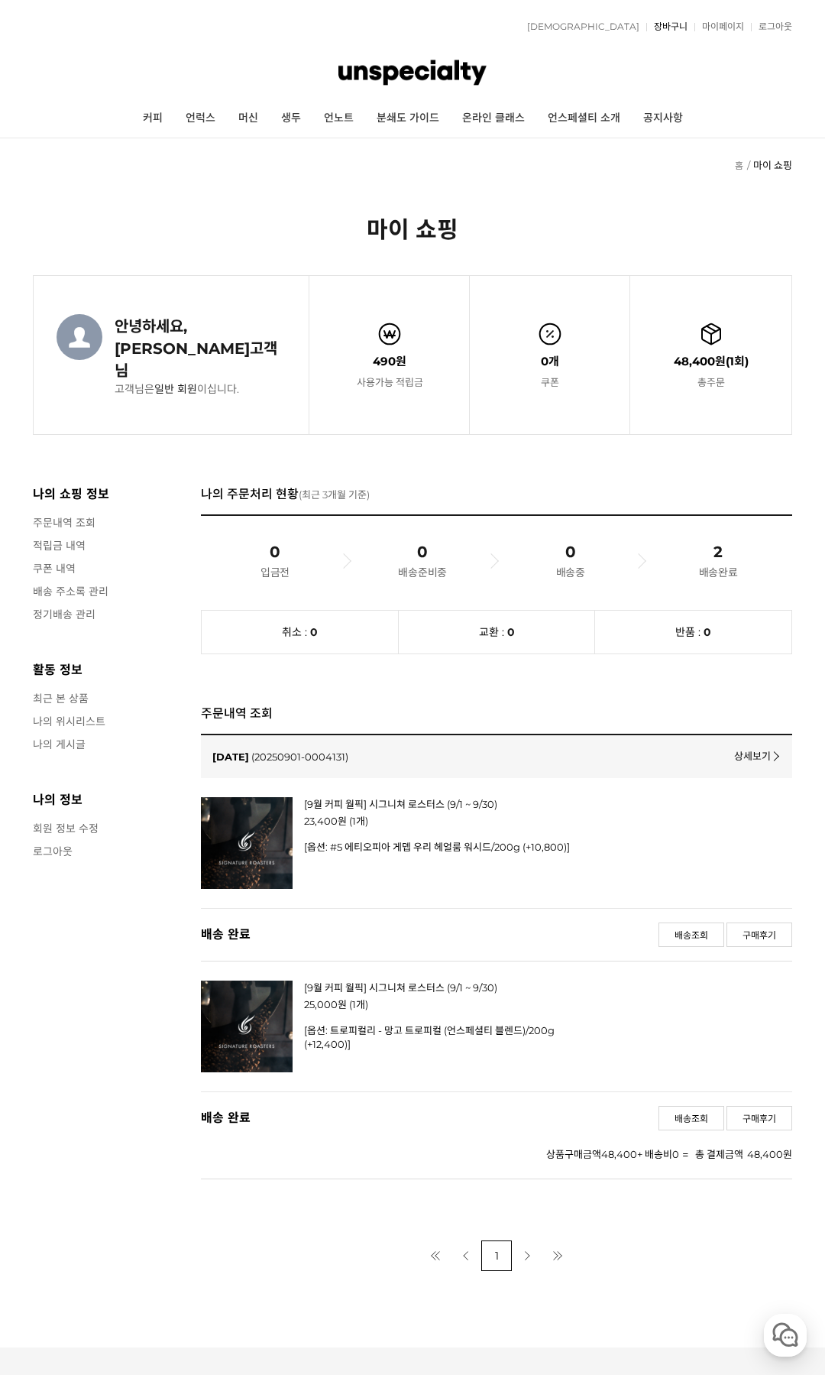
click at [680, 24] on link "장바구니" at bounding box center [667, 26] width 41 height 9
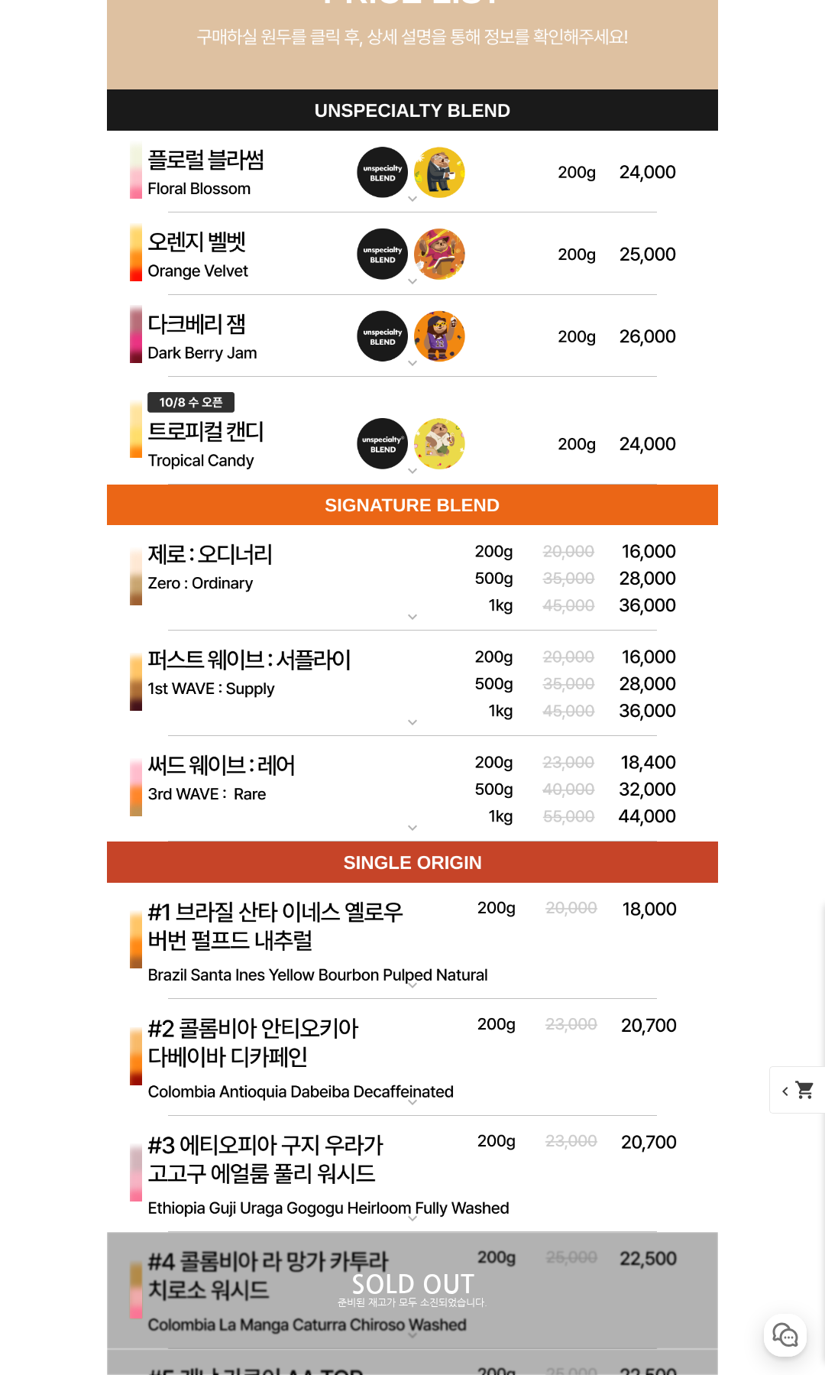
scroll to position [4099, 0]
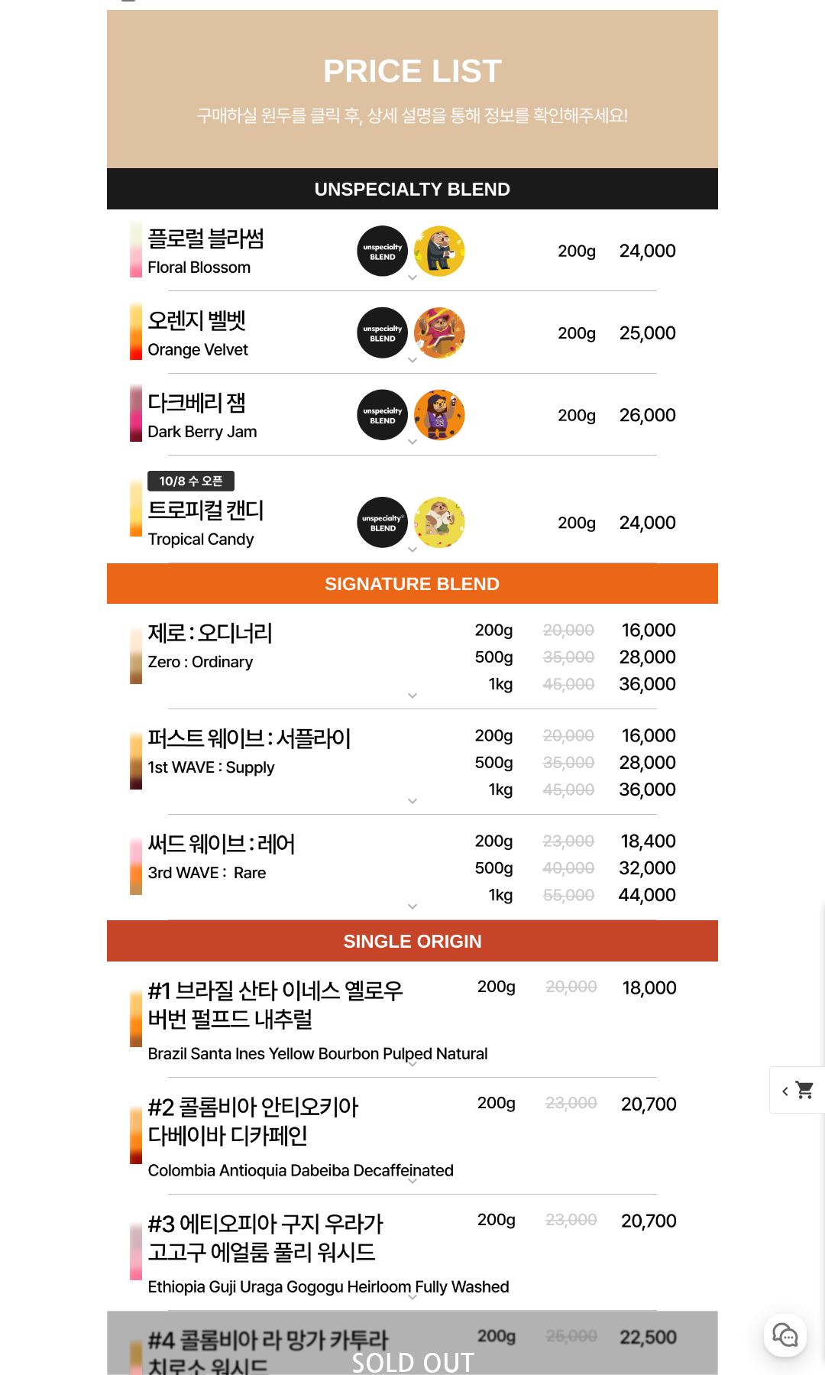
click at [229, 331] on img at bounding box center [412, 332] width 611 height 83
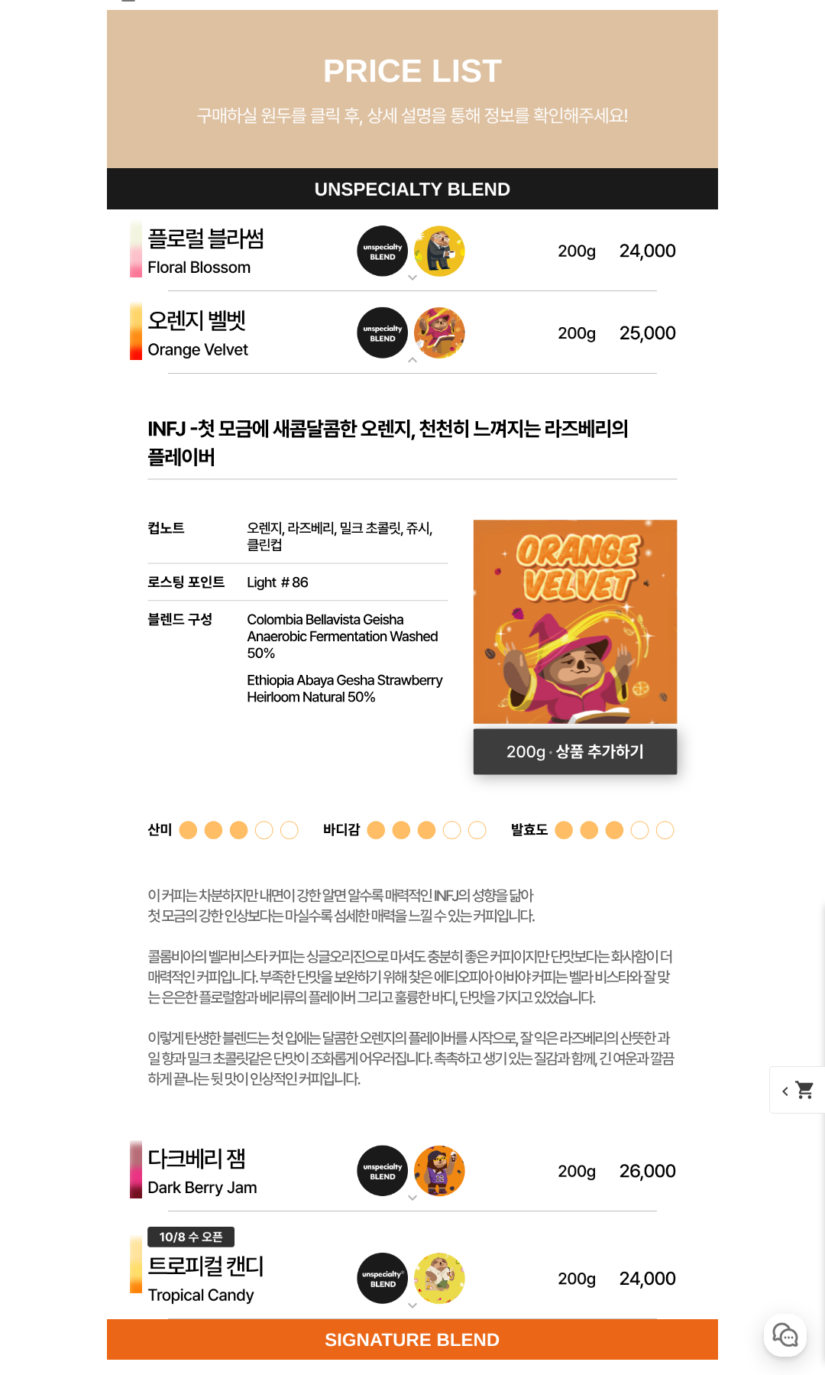
click at [612, 757] on rect at bounding box center [576, 751] width 204 height 46
select select "[PERSON_NAME] (언스페셜티 블렌드)"
select select "200g"
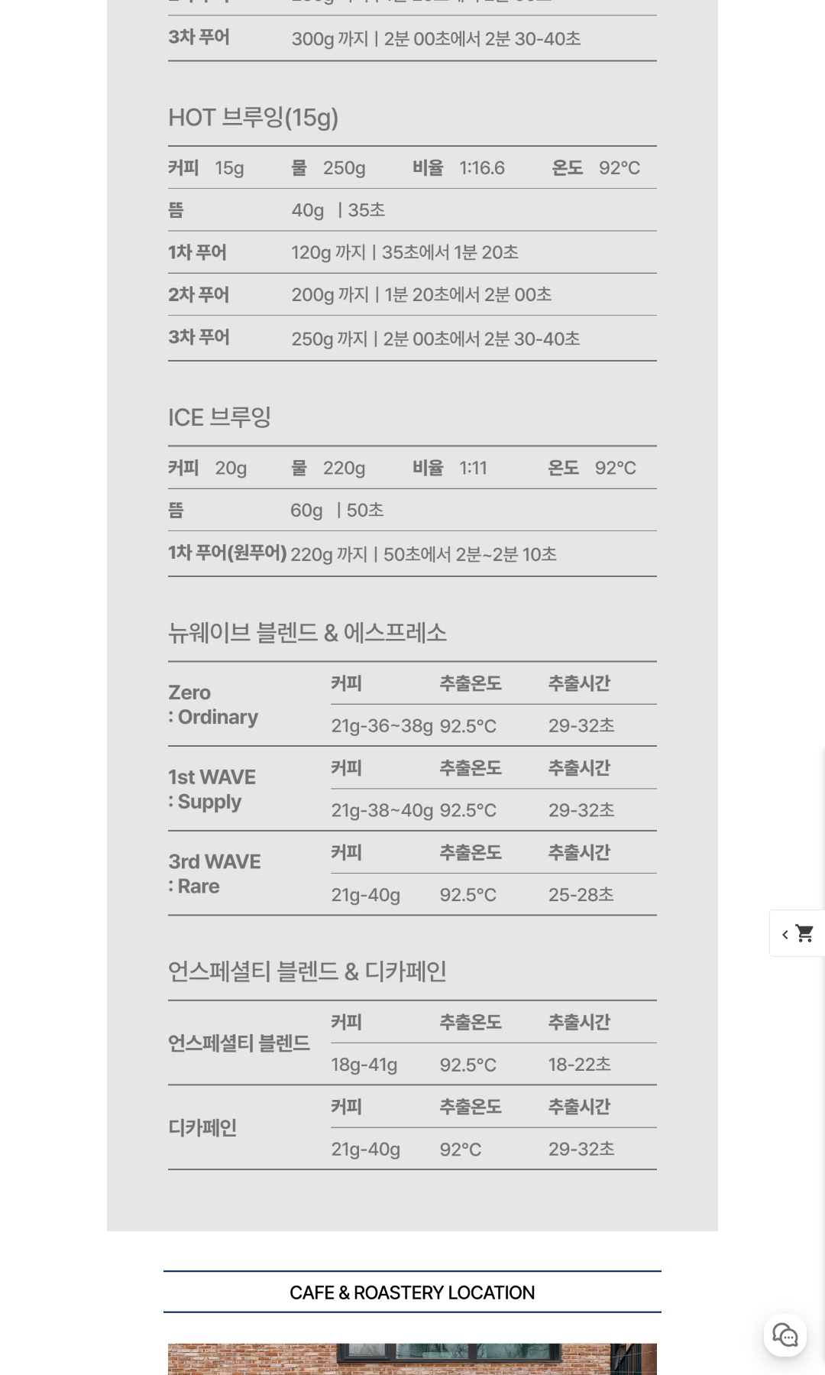
scroll to position [21293, 0]
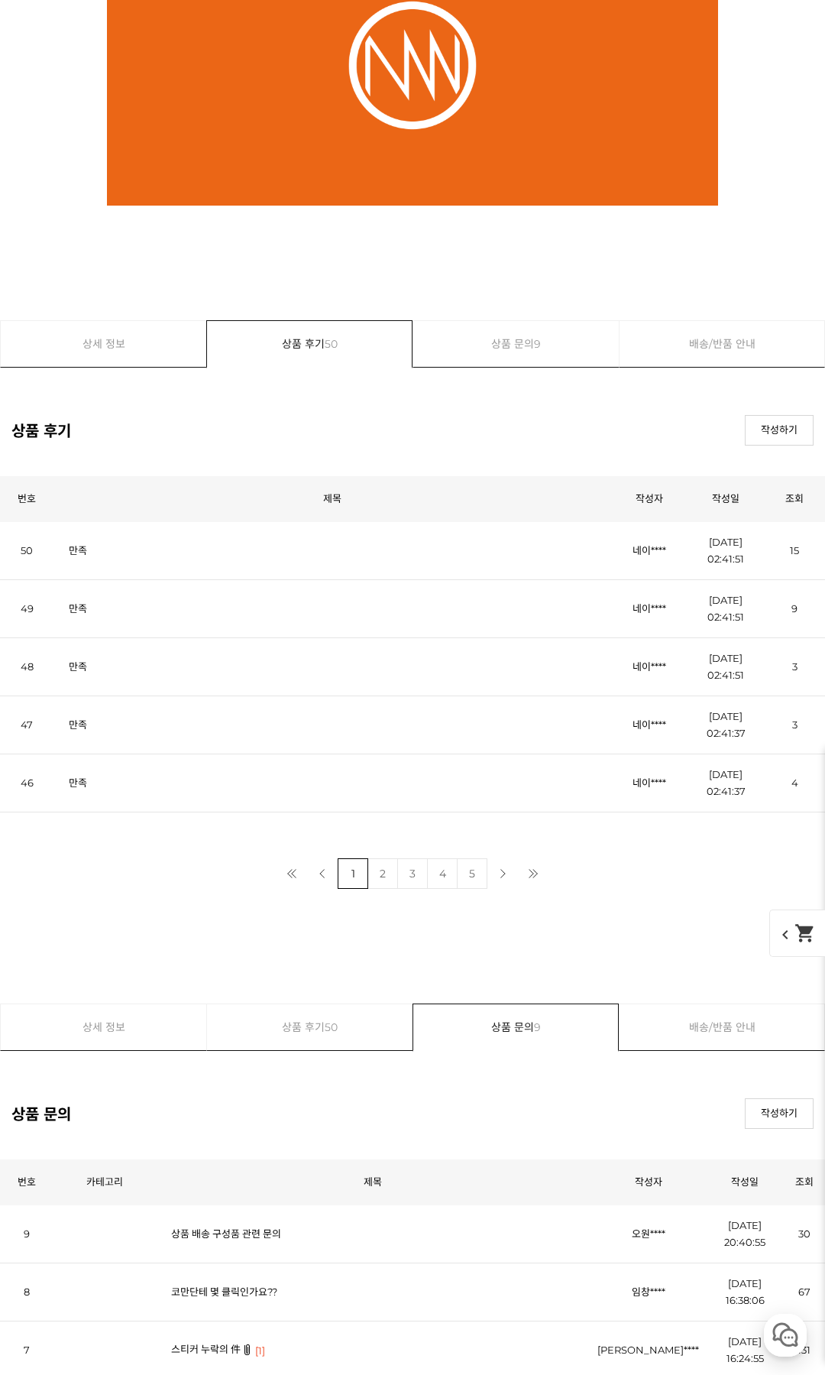
click at [794, 952] on span "chevron_left shopping_cart" at bounding box center [809, 932] width 79 height 47
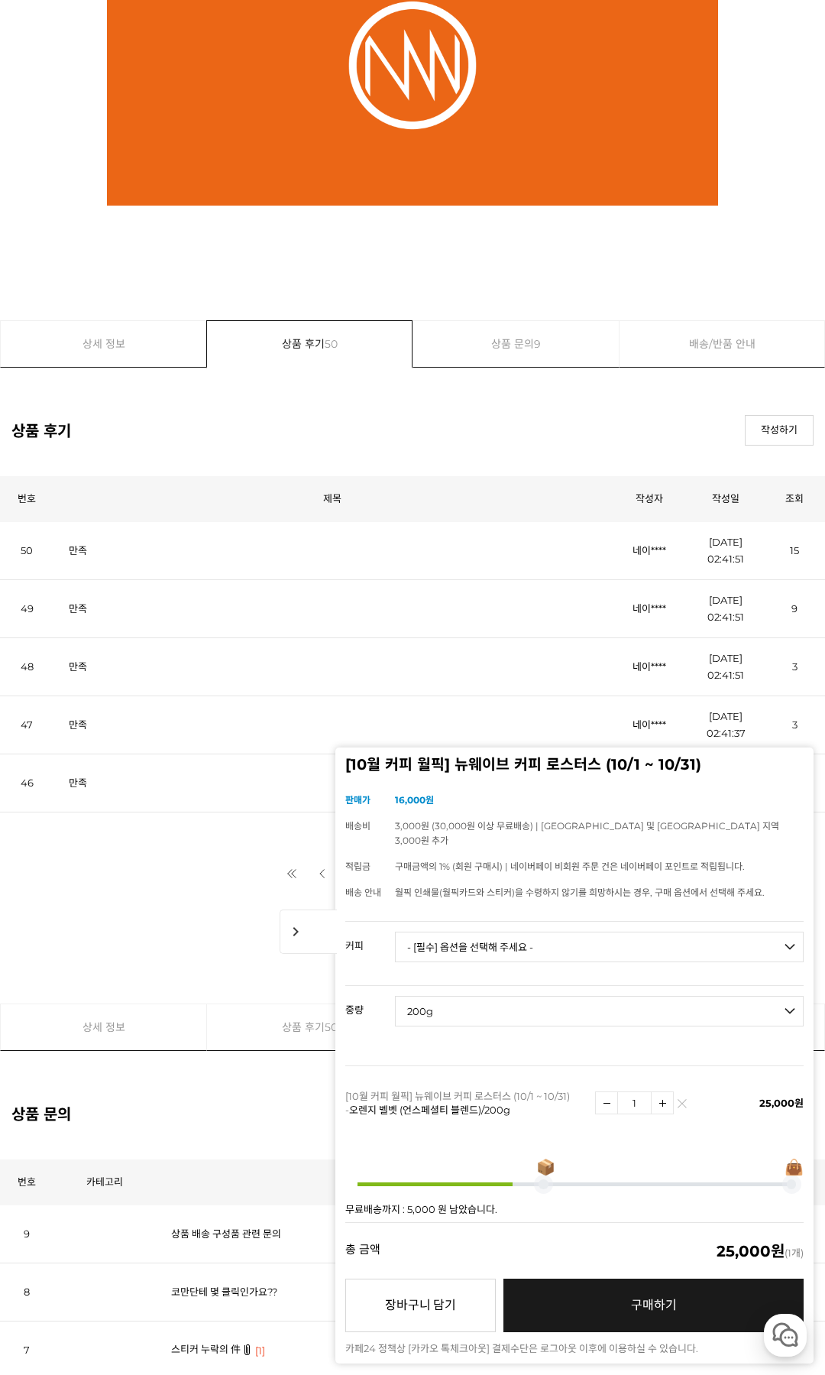
click at [676, 1295] on link "구매하기 예약주문 REGULAR DELIVERY" at bounding box center [654, 1305] width 300 height 53
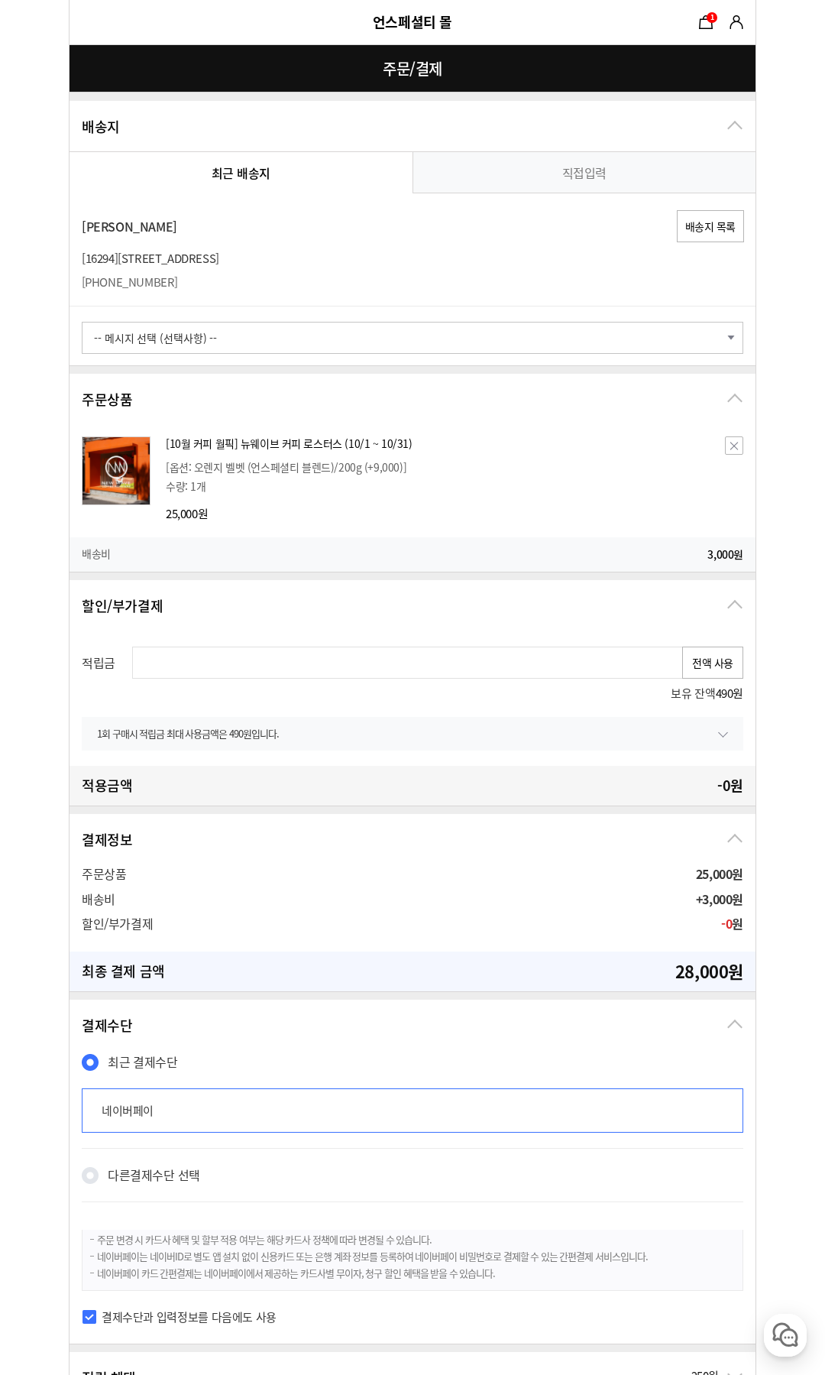
click at [599, 177] on link "직접입력" at bounding box center [584, 172] width 343 height 41
radio input "true"
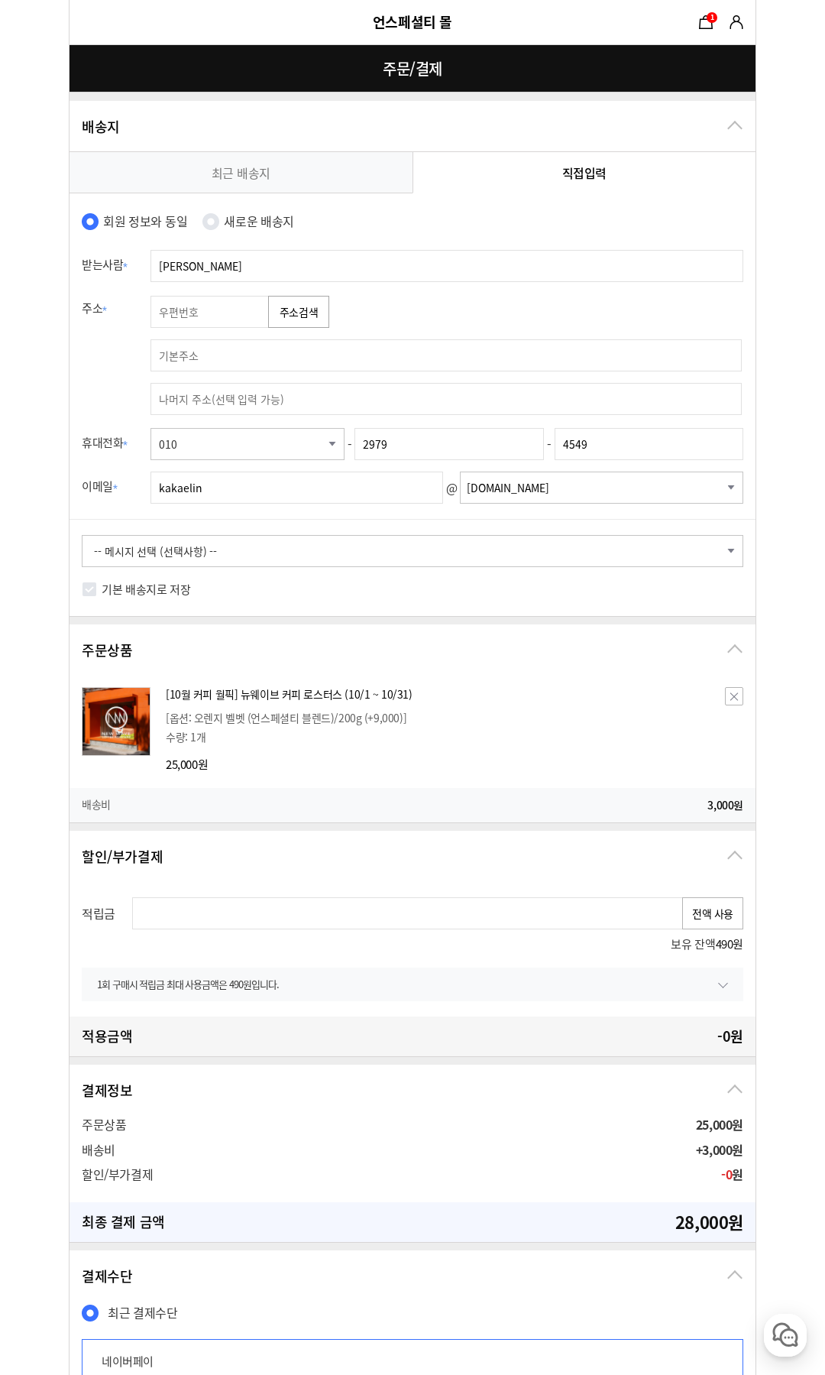
click at [313, 316] on button "주소검색" at bounding box center [298, 312] width 61 height 32
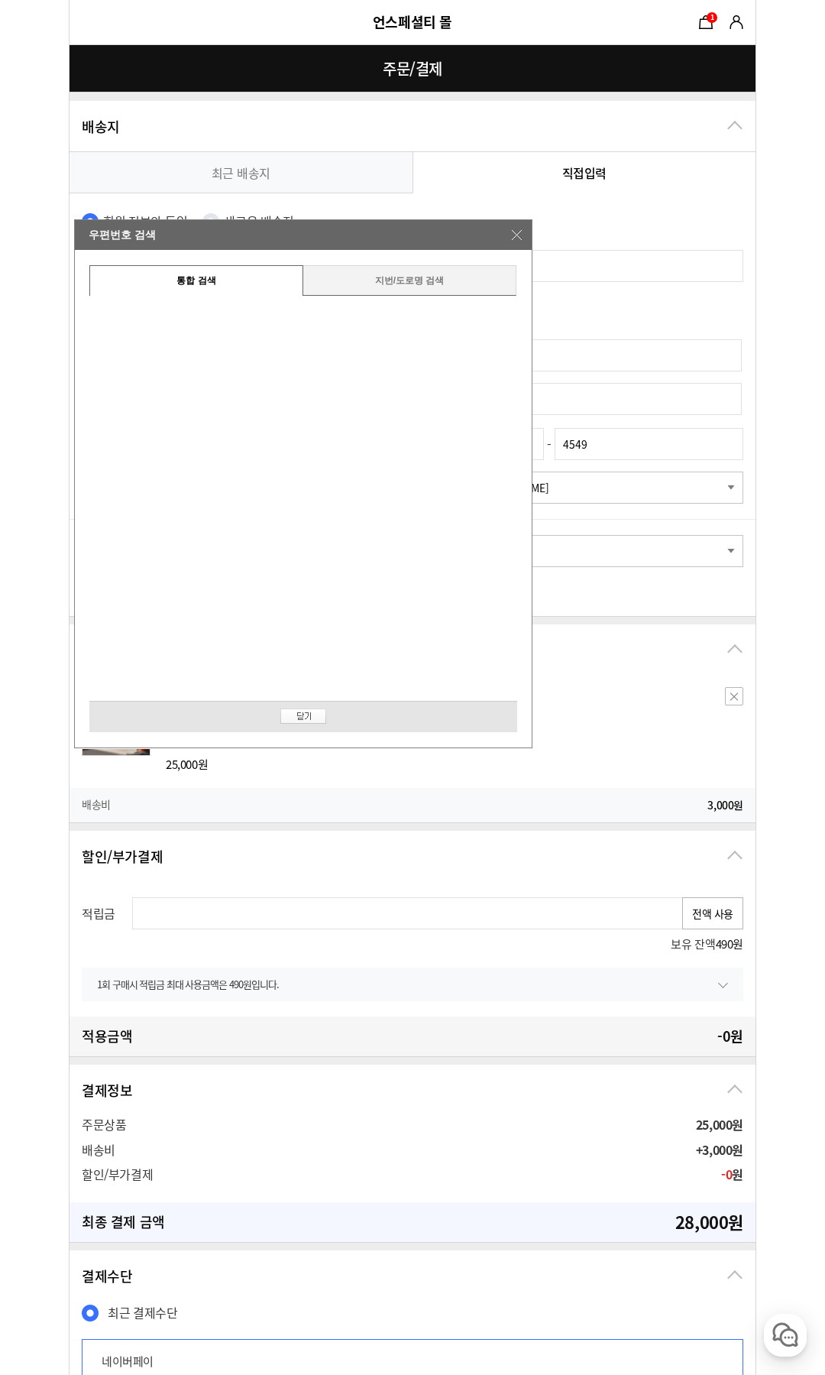
click at [431, 274] on link "지번/도로명 검색" at bounding box center [410, 280] width 214 height 31
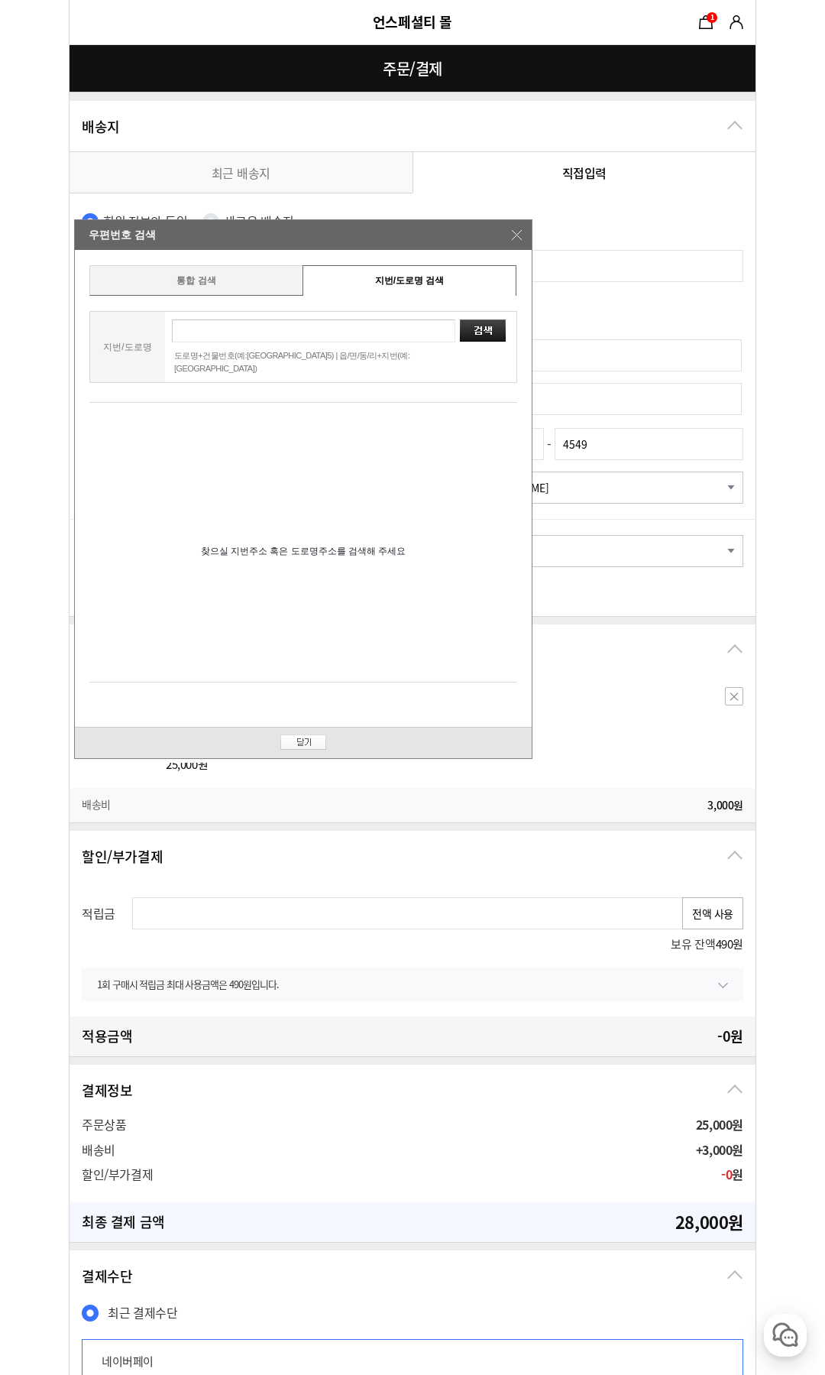
click at [251, 329] on input "text" at bounding box center [314, 330] width 284 height 23
type input "금당로39번길34"
click at [300, 409] on span "도로명 경기도 수원시 장안구 금당로39번길 34 (조원동) 주공뉴타운" at bounding box center [280, 415] width 359 height 12
type input "16281"
type input "경기도 수원시 장안구 금당로39번길 34 (조원동) 주공뉴타운"
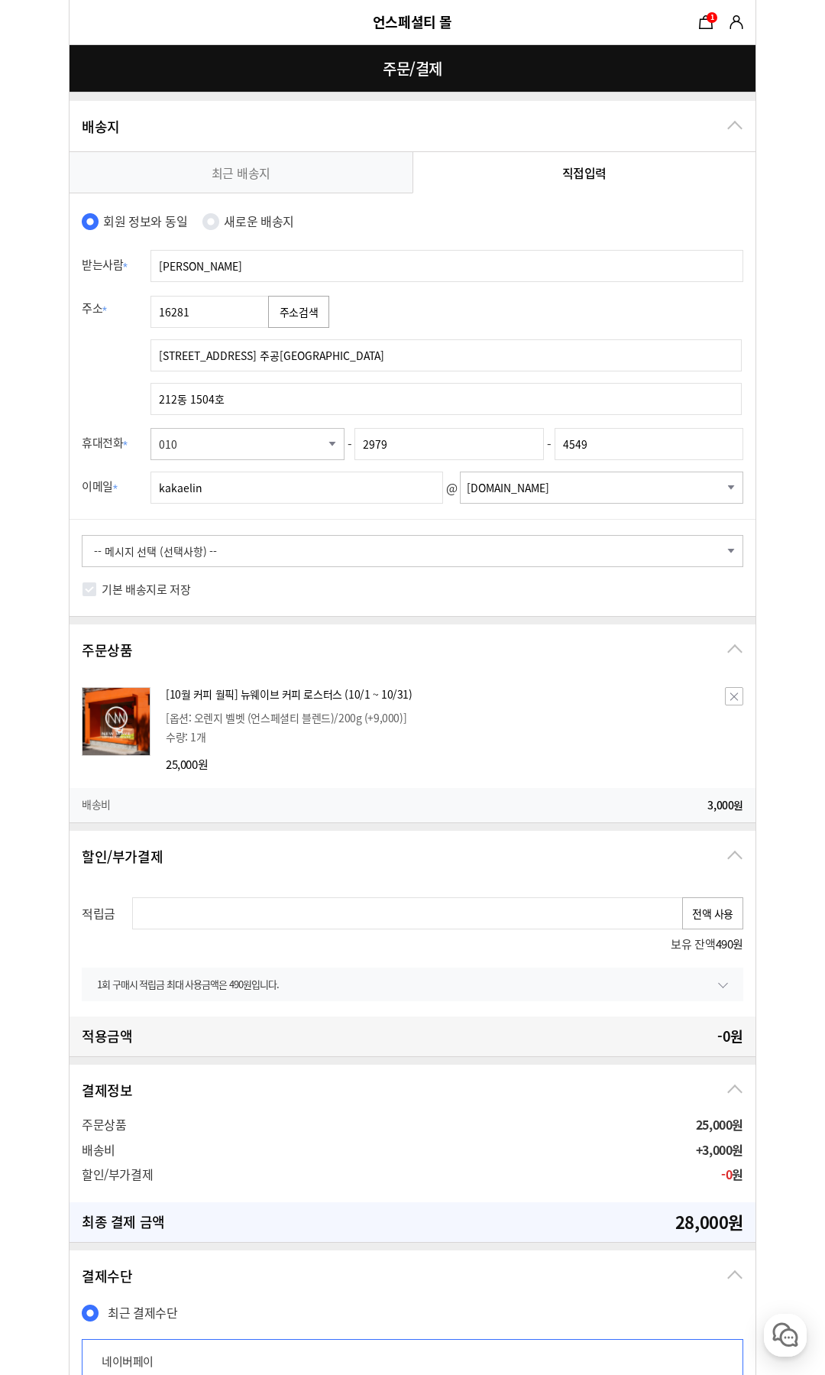
type input "212동 1504호"
click at [89, 589] on input "기본 배송지로 저장" at bounding box center [89, 589] width 15 height 15
checkbox input "true"
select select "oMessage-input"
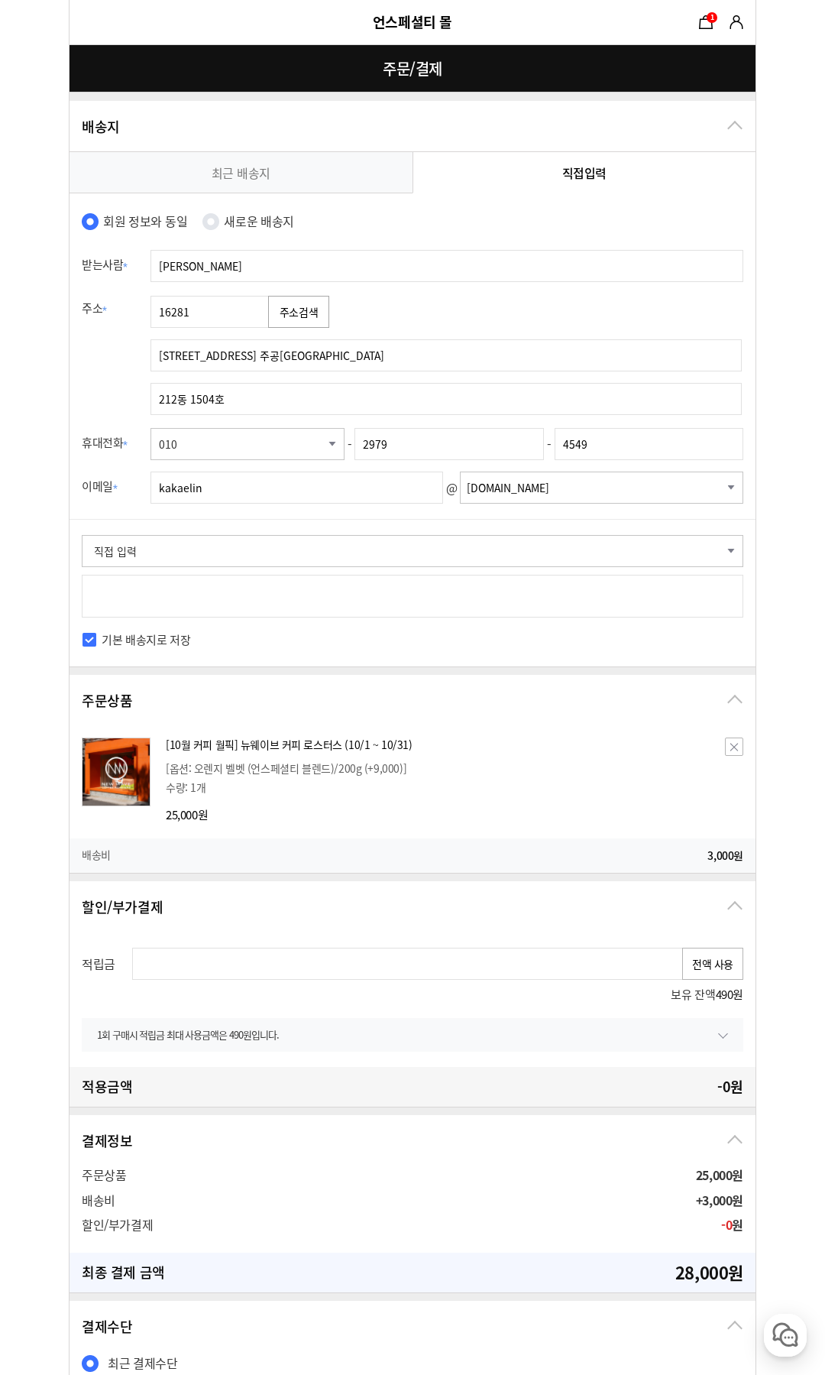
click at [140, 603] on textarea at bounding box center [413, 596] width 662 height 43
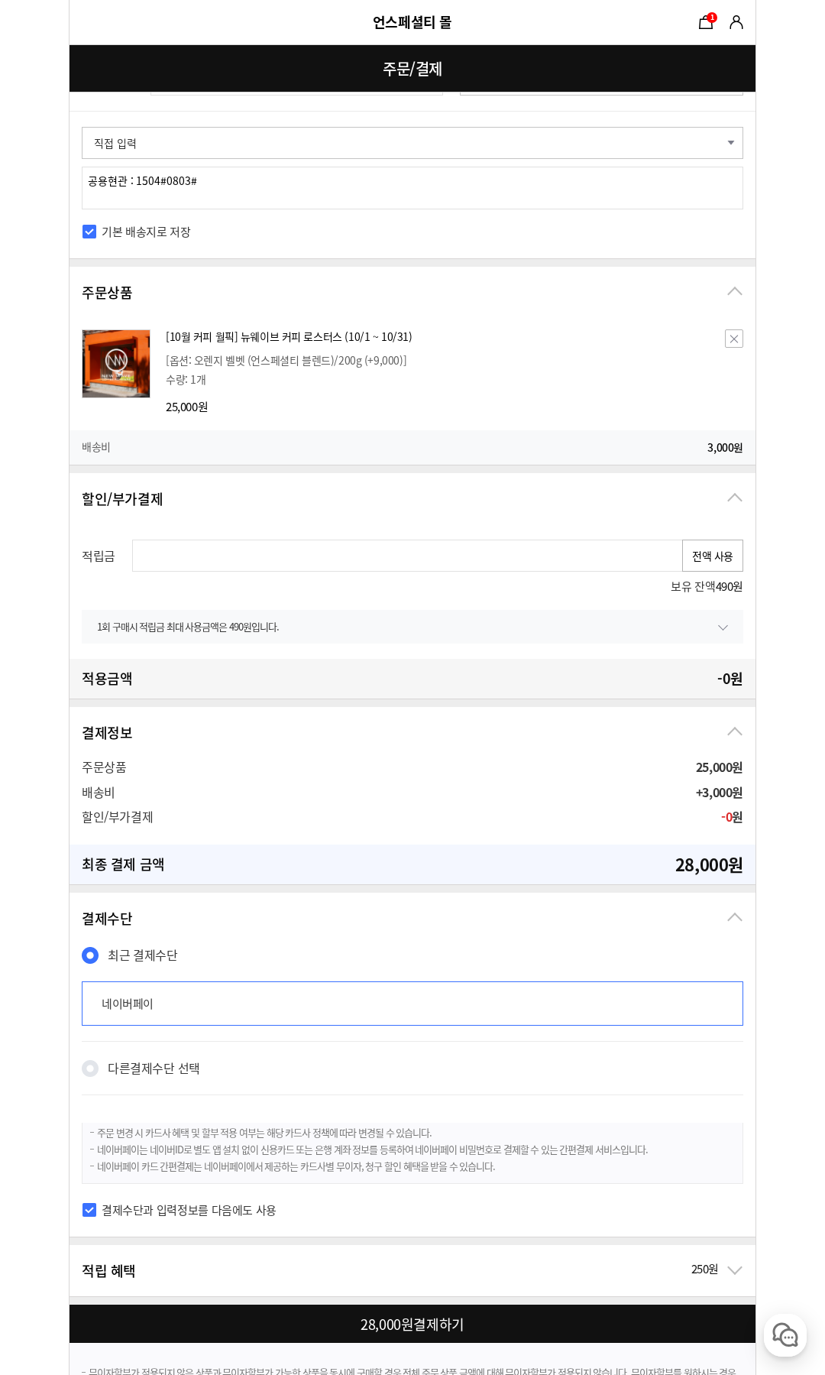
scroll to position [485, 0]
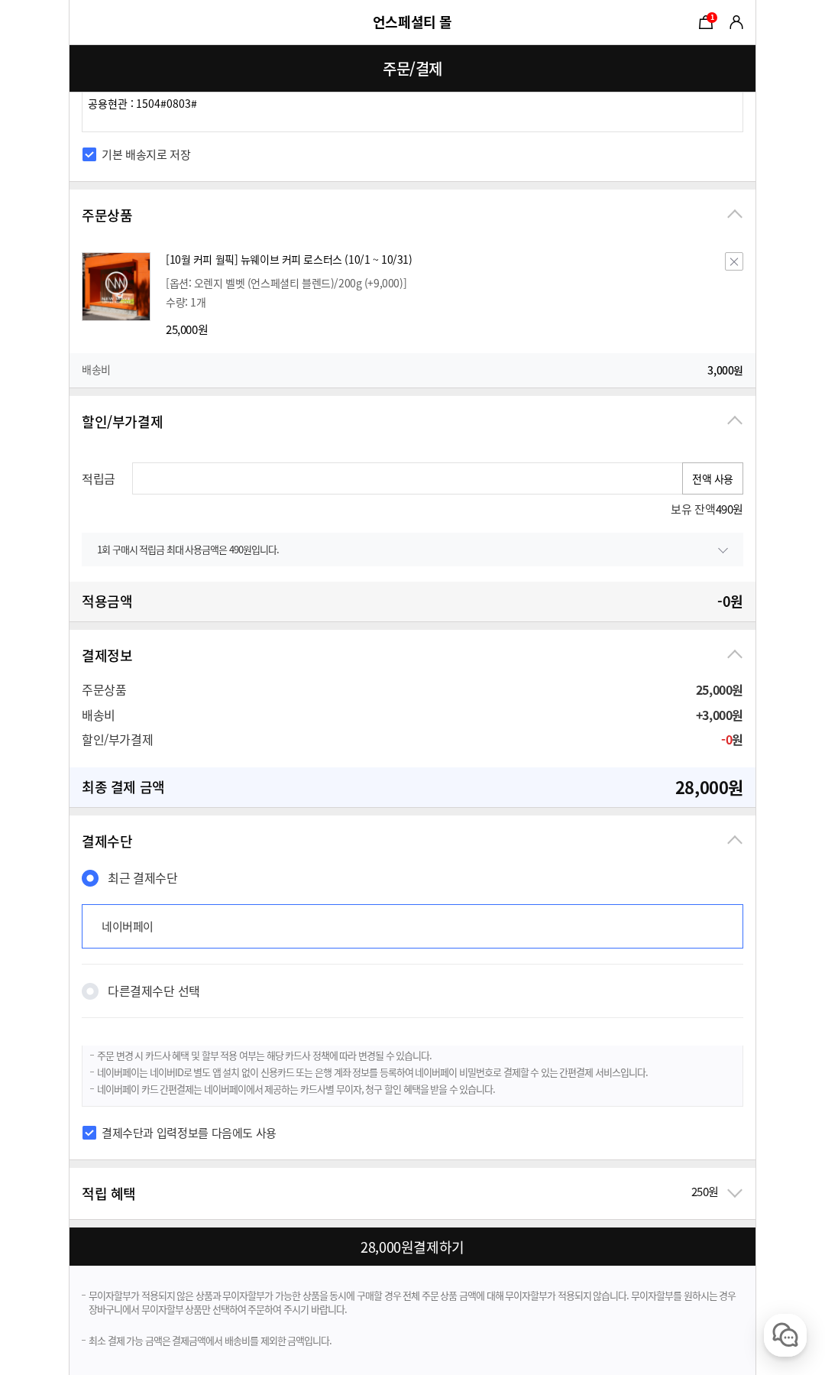
type textarea "공용현관 : 1504#0803#"
click at [458, 1240] on div at bounding box center [416, 1246] width 692 height 38
checkbox input "true"
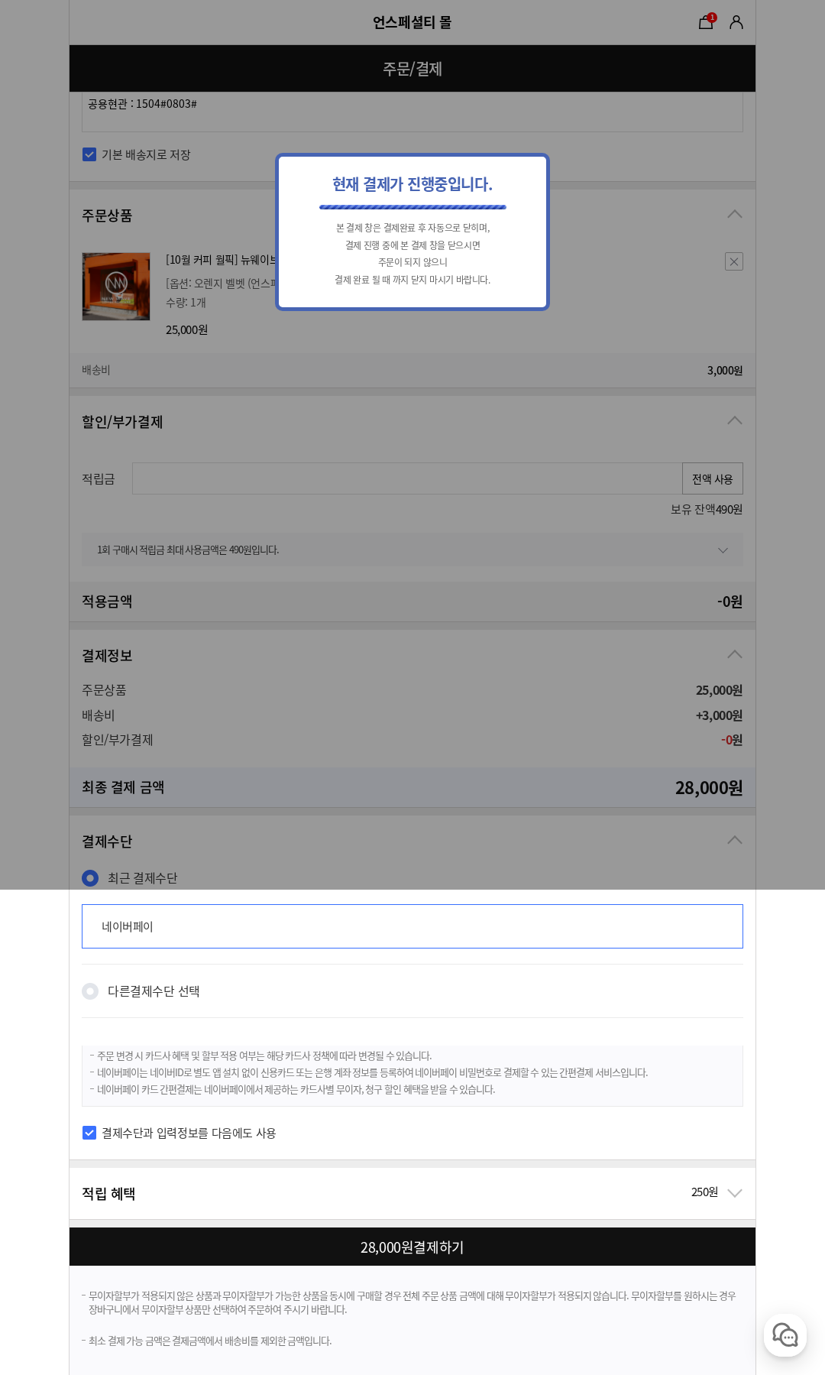
scroll to position [0, 0]
